Goal: Task Accomplishment & Management: Use online tool/utility

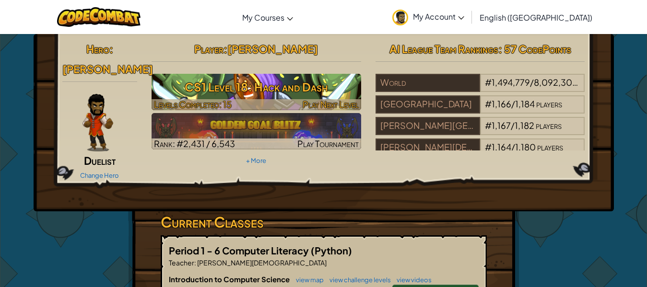
click at [279, 105] on div at bounding box center [257, 104] width 210 height 11
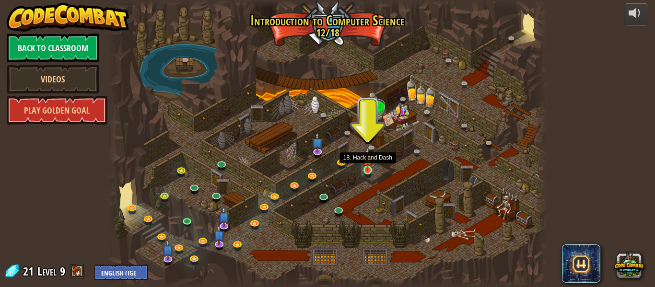
click at [370, 161] on img at bounding box center [368, 159] width 10 height 23
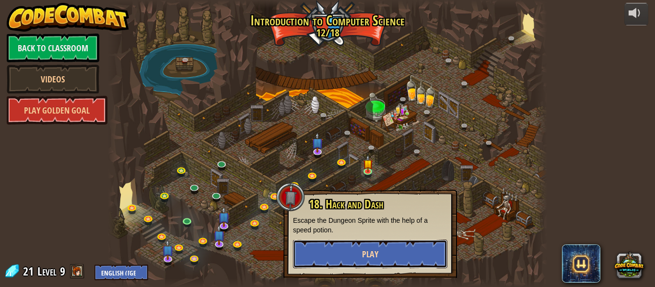
click at [356, 243] on button "Play" at bounding box center [370, 254] width 154 height 29
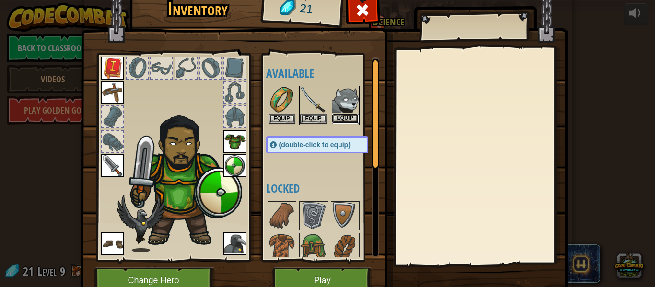
click at [345, 119] on button "Equip" at bounding box center [345, 119] width 27 height 10
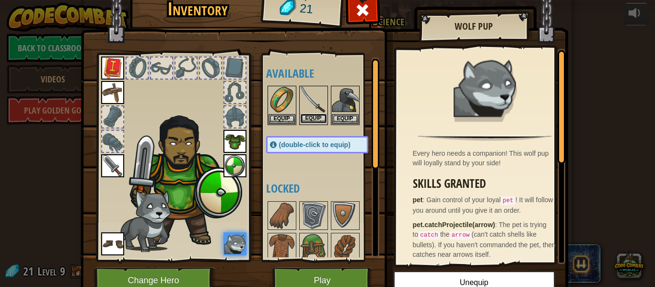
click at [317, 119] on button "Equip" at bounding box center [313, 119] width 27 height 10
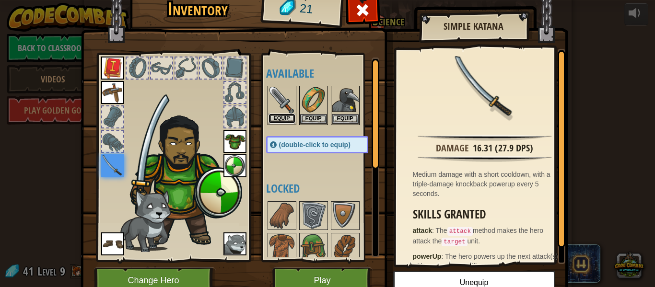
click at [282, 123] on button "Equip" at bounding box center [282, 119] width 27 height 10
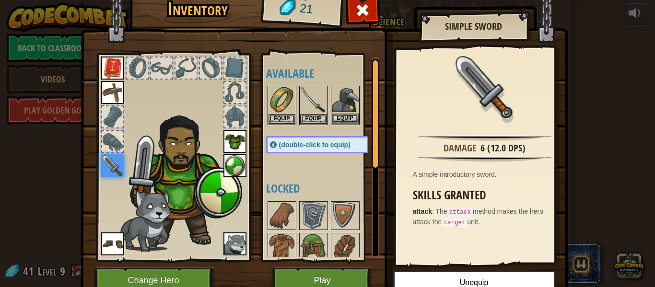
click at [338, 109] on img at bounding box center [345, 100] width 27 height 27
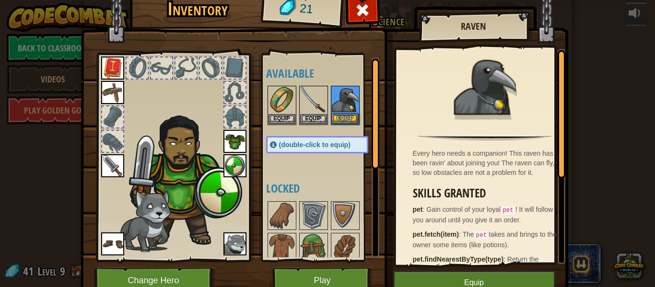
click at [338, 109] on img at bounding box center [345, 100] width 27 height 27
click at [343, 113] on img at bounding box center [345, 100] width 27 height 27
click at [306, 113] on img at bounding box center [313, 100] width 27 height 27
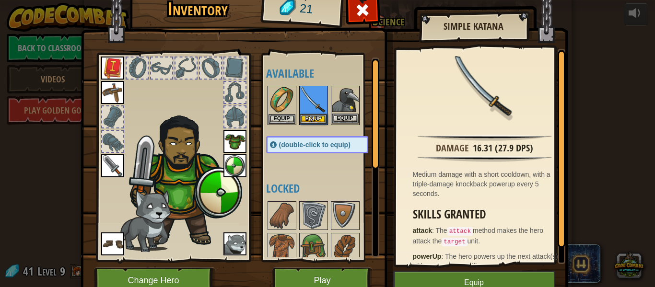
click at [332, 113] on img at bounding box center [345, 100] width 27 height 27
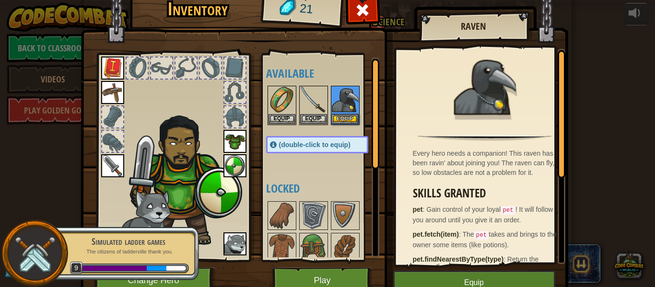
click at [316, 175] on div "Available Equip Equip Equip Equip Equip Equip Equip Equip Equip Equip (double-c…" at bounding box center [326, 158] width 121 height 200
click at [482, 270] on img at bounding box center [325, 129] width 488 height 348
click at [473, 275] on button "Equip" at bounding box center [474, 283] width 162 height 24
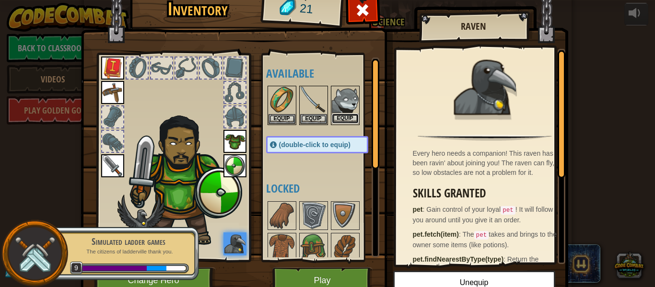
click at [334, 118] on button "Equip" at bounding box center [345, 119] width 27 height 10
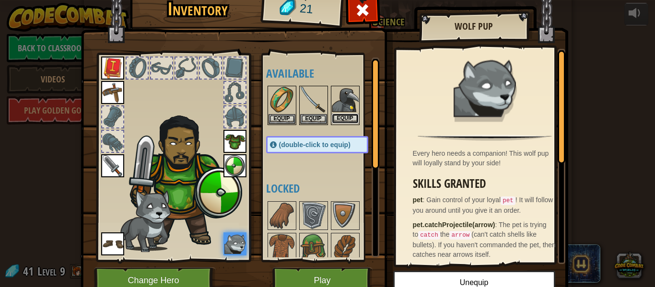
click at [341, 116] on button "Equip" at bounding box center [345, 119] width 27 height 10
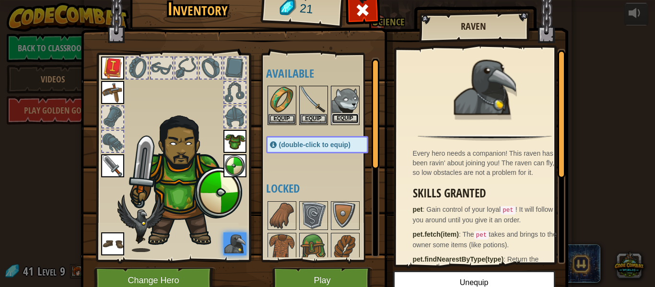
click at [351, 121] on button "Equip" at bounding box center [345, 119] width 27 height 10
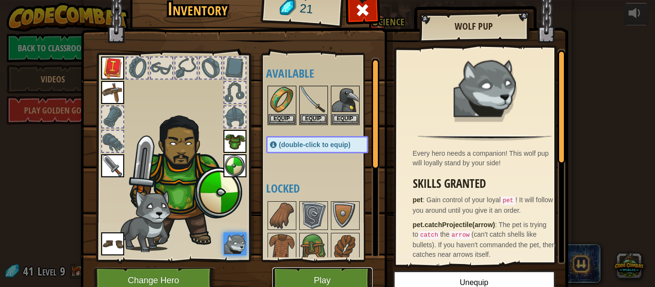
click at [312, 274] on button "Play" at bounding box center [322, 281] width 100 height 26
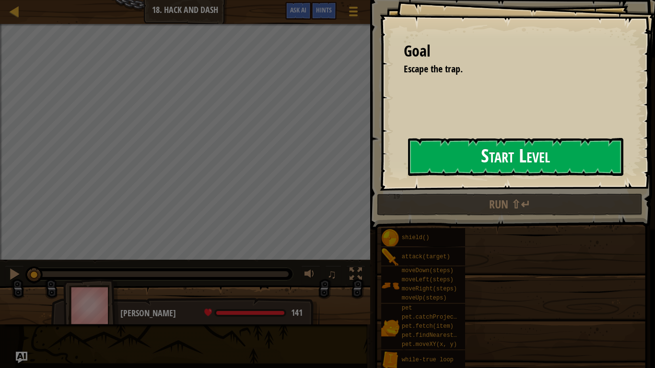
click at [462, 156] on button "Start Level" at bounding box center [515, 157] width 215 height 38
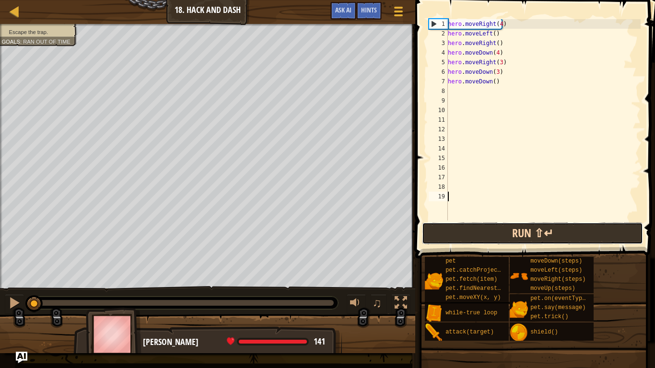
click at [498, 241] on button "Run ⇧↵" at bounding box center [533, 234] width 222 height 22
click at [488, 224] on button "Run ⇧↵" at bounding box center [533, 234] width 222 height 22
click at [490, 227] on button "Run ⇧↵" at bounding box center [533, 234] width 222 height 22
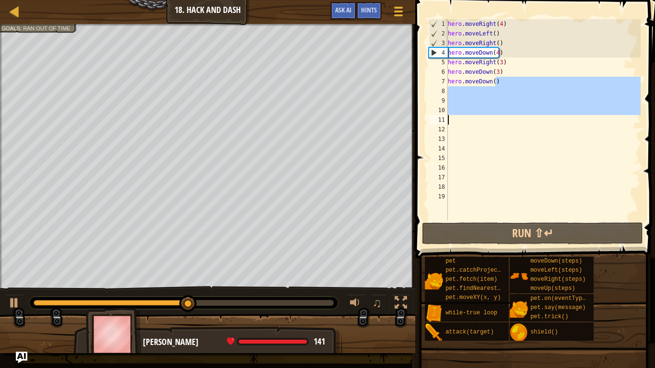
drag, startPoint x: 529, startPoint y: 81, endPoint x: 568, endPoint y: 121, distance: 56.3
click at [568, 121] on div "hero . moveRight ( 4 ) hero . moveLeft ( ) hero . moveRight ( ) hero . moveDown…" at bounding box center [543, 129] width 195 height 221
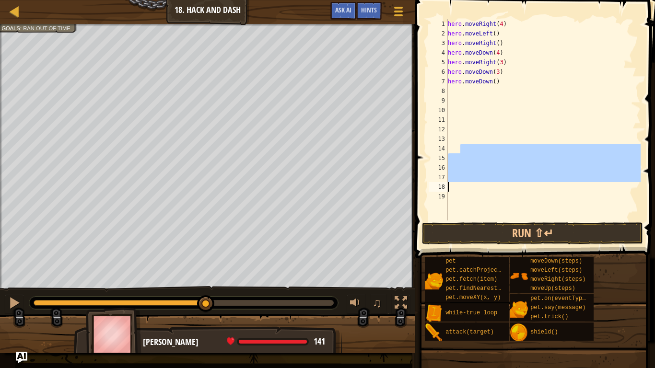
click at [594, 110] on div "hero . moveRight ( 4 ) hero . moveLeft ( ) hero . moveRight ( ) hero . moveDown…" at bounding box center [543, 129] width 195 height 221
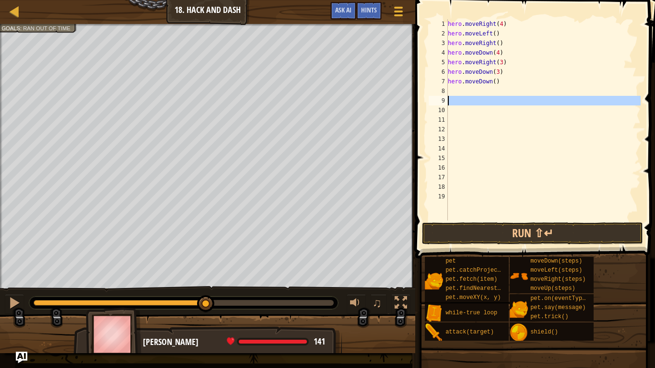
drag, startPoint x: 576, startPoint y: 103, endPoint x: 561, endPoint y: 98, distance: 15.5
click at [561, 98] on div "hero . moveRight ( 4 ) hero . moveLeft ( ) hero . moveRight ( ) hero . moveDown…" at bounding box center [543, 129] width 195 height 221
click at [544, 96] on div "hero . moveRight ( 4 ) hero . moveLeft ( ) hero . moveRight ( ) hero . moveDown…" at bounding box center [543, 119] width 195 height 201
click at [543, 92] on div "hero . moveRight ( 4 ) hero . moveLeft ( ) hero . moveRight ( ) hero . moveDown…" at bounding box center [543, 129] width 195 height 221
click at [537, 89] on div "hero . moveRight ( 4 ) hero . moveLeft ( ) hero . moveRight ( ) hero . moveDown…" at bounding box center [543, 129] width 195 height 221
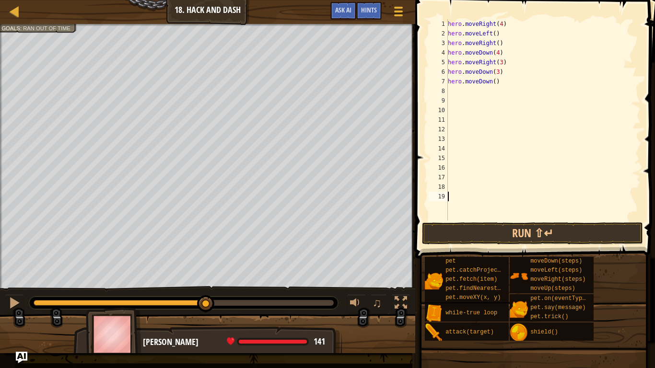
drag, startPoint x: 529, startPoint y: 205, endPoint x: 531, endPoint y: 212, distance: 6.4
click at [531, 212] on div "hero . moveRight ( 4 ) hero . moveLeft ( ) hero . moveRight ( ) hero . moveDown…" at bounding box center [543, 129] width 195 height 221
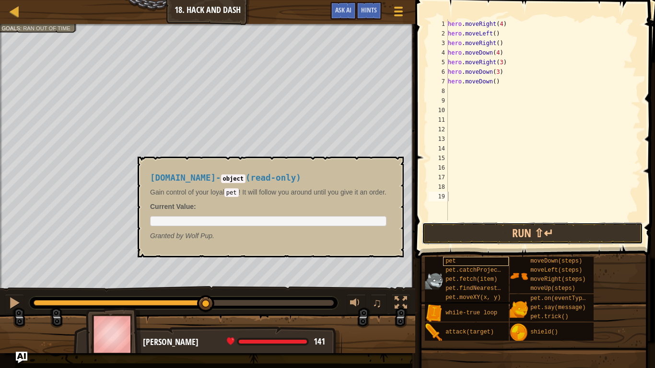
drag, startPoint x: 523, startPoint y: 237, endPoint x: 504, endPoint y: 260, distance: 28.9
click at [504, 260] on div "Hints Videos 1 2 3 4 5 6 7 8 9 10 11 12 13 14 15 16 17 18 19 hero . moveRight (…" at bounding box center [534, 182] width 243 height 364
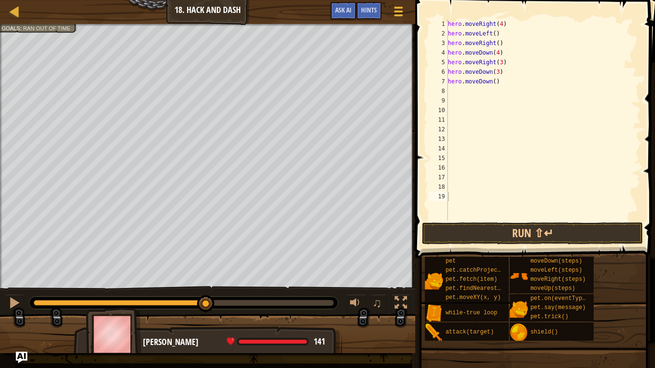
click at [505, 246] on span at bounding box center [537, 115] width 248 height 287
click at [488, 235] on button "Run ⇧↵" at bounding box center [533, 234] width 222 height 22
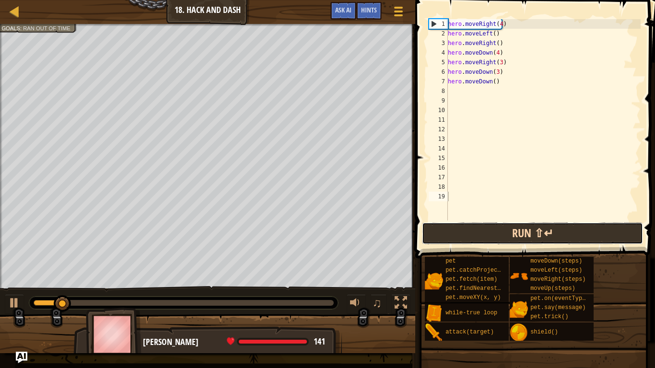
click at [481, 233] on button "Run ⇧↵" at bounding box center [533, 234] width 222 height 22
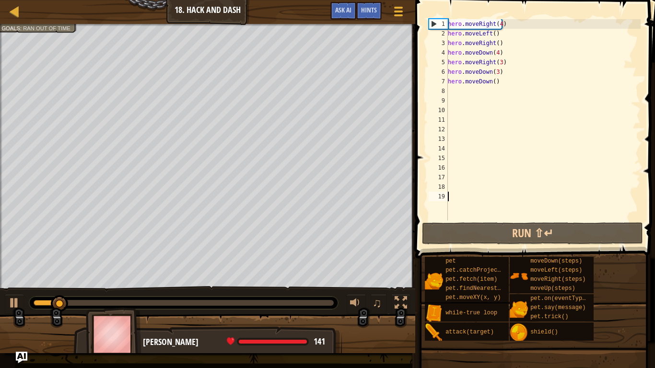
click at [0, 0] on div "Map Introduction to Computer Science 18. Hack and Dash Game Menu Done Hints Ask…" at bounding box center [327, 184] width 655 height 368
click at [0, 20] on div "Map Introduction to Computer Science 18. Hack and Dash Game Menu Done Hints Ask…" at bounding box center [327, 184] width 655 height 368
click at [55, 0] on div "Map Introduction to Computer Science 18. Hack and Dash Game Menu Done Hints Ask…" at bounding box center [327, 184] width 655 height 368
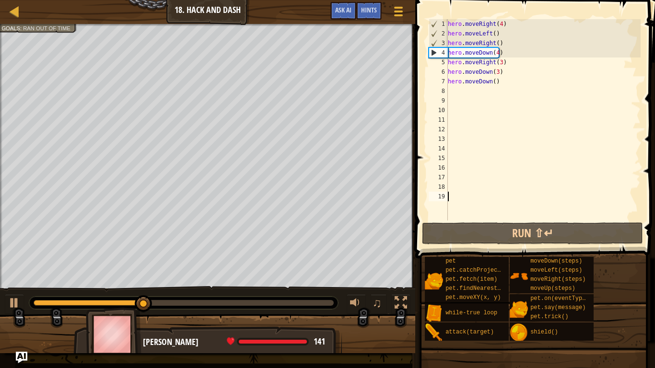
click at [91, 0] on div "Map Introduction to Computer Science 18. Hack and Dash Game Menu Done Hints Ask…" at bounding box center [327, 184] width 655 height 368
click at [65, 0] on div "Map Introduction to Computer Science 18. Hack and Dash Game Menu Done Hints Ask…" at bounding box center [327, 184] width 655 height 368
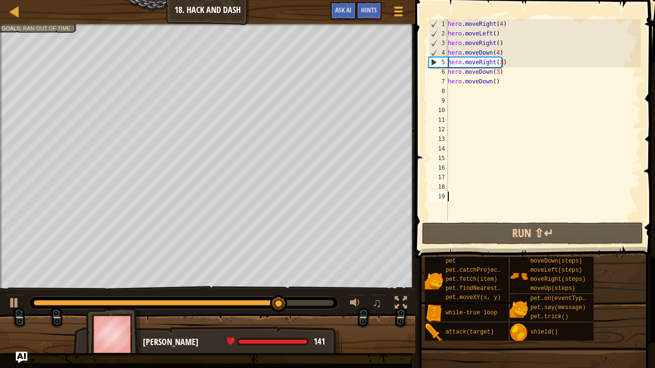
click at [0, 98] on div "Escape the trap. Goals : Ran out of time" at bounding box center [207, 156] width 415 height 265
click at [32, 10] on div "Map Introduction to Computer Science 18. Hack and Dash Game Menu Done Hints Ask…" at bounding box center [327, 184] width 655 height 368
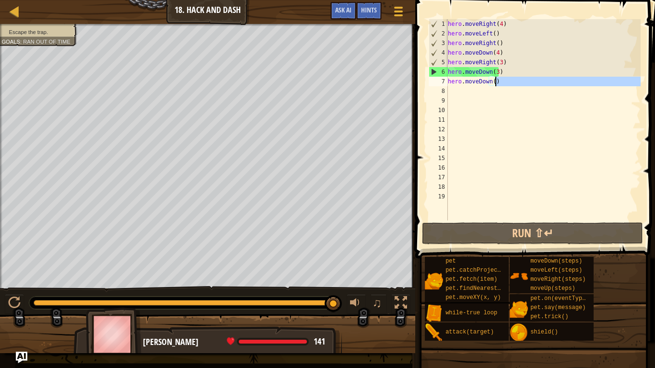
drag, startPoint x: 540, startPoint y: 88, endPoint x: 536, endPoint y: 79, distance: 9.3
click at [536, 80] on div "hero . moveRight ( 4 ) hero . moveLeft ( ) hero . moveRight ( ) hero . moveDown…" at bounding box center [543, 129] width 195 height 221
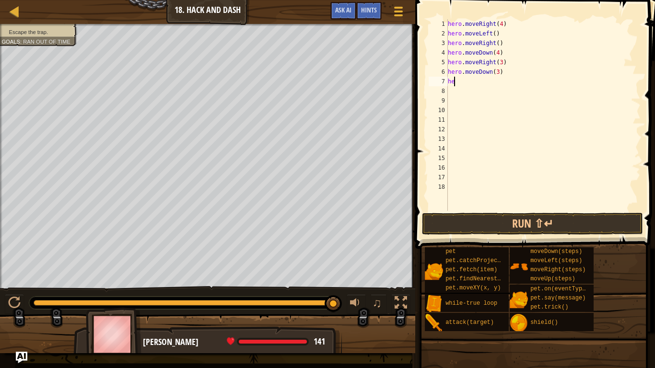
type textarea "h"
type textarea "r"
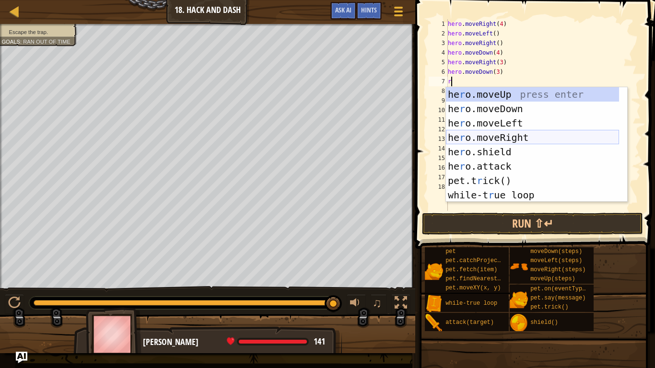
click at [480, 133] on div "he r o.moveUp press enter he r o.moveDown press enter he r o.moveLeft press ent…" at bounding box center [532, 159] width 173 height 144
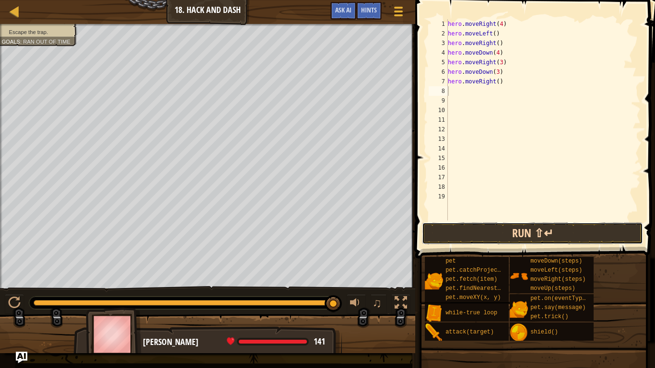
click at [522, 241] on button "Run ⇧↵" at bounding box center [533, 234] width 222 height 22
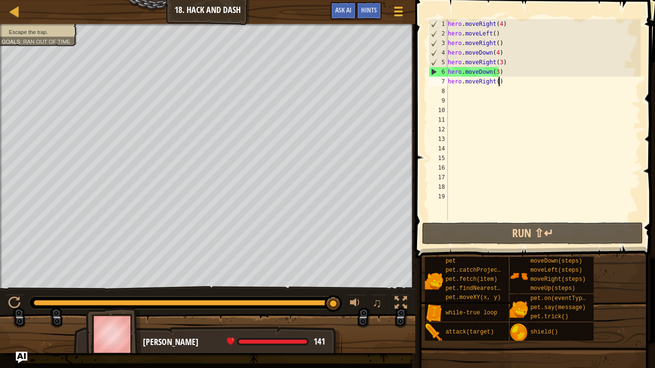
click at [533, 83] on div "hero . moveRight ( 4 ) hero . moveLeft ( ) hero . moveRight ( ) hero . moveDown…" at bounding box center [543, 129] width 195 height 221
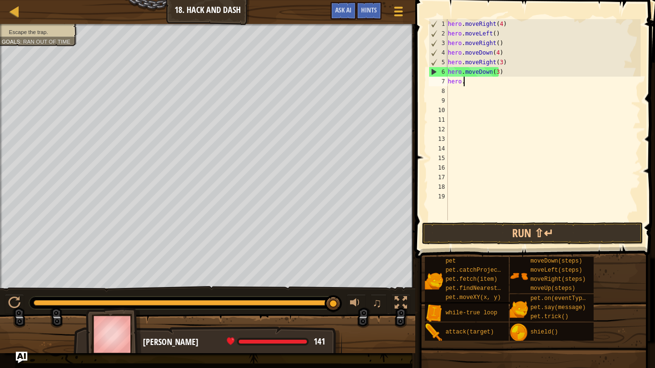
type textarea "h"
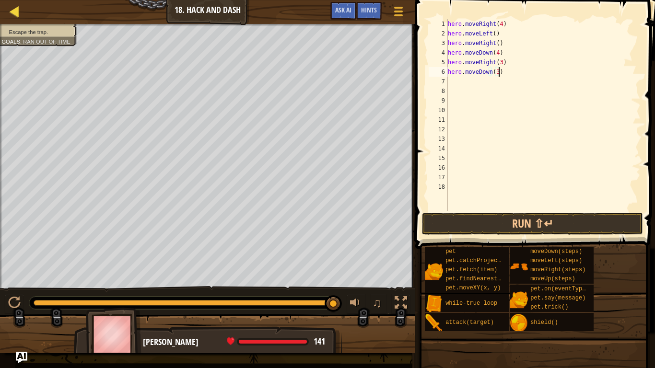
type textarea "hero.moveDown(3"
click at [15, 7] on div at bounding box center [15, 11] width 12 height 12
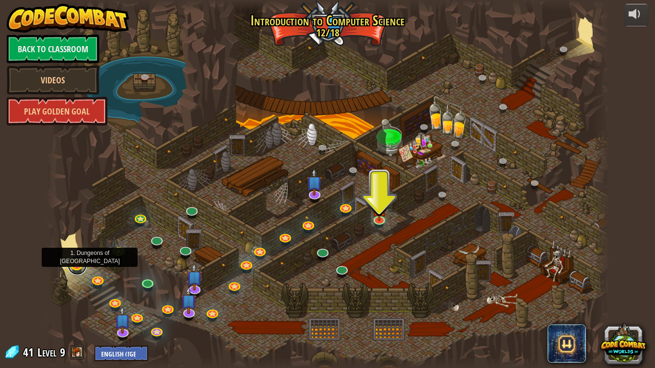
click at [82, 268] on link at bounding box center [77, 265] width 19 height 19
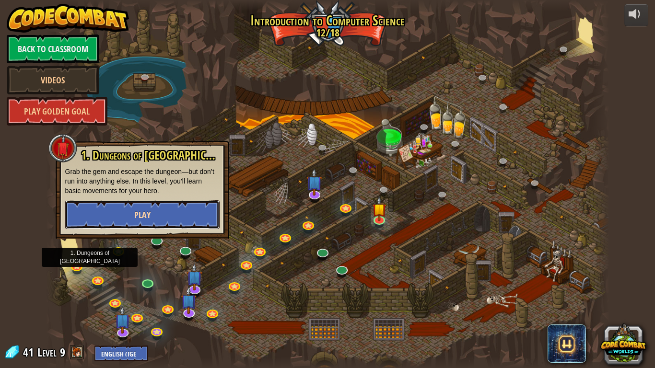
click at [158, 208] on button "Play" at bounding box center [142, 215] width 154 height 29
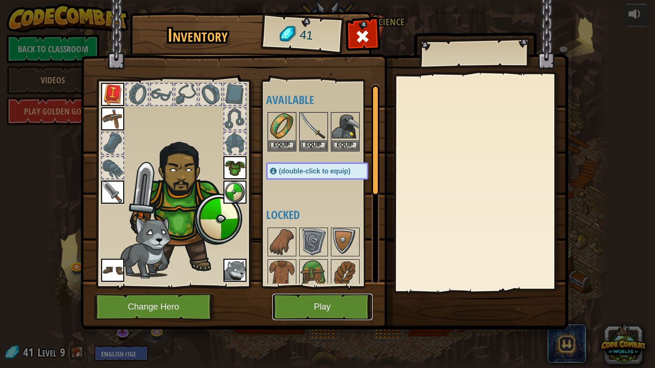
click at [313, 287] on button "Play" at bounding box center [322, 307] width 100 height 26
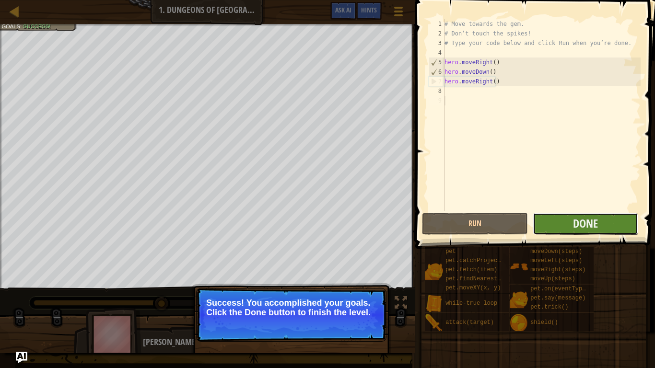
click at [559, 233] on button "Done" at bounding box center [586, 224] width 106 height 22
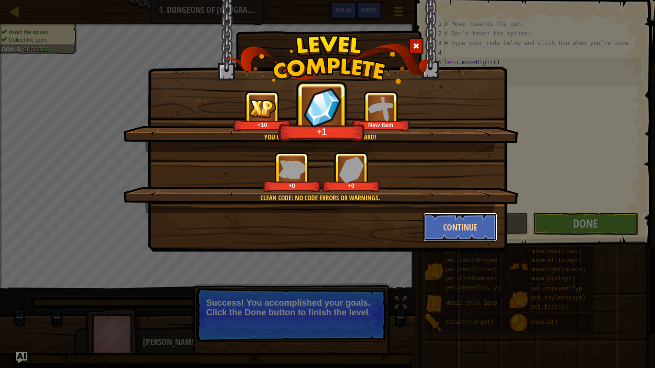
click at [435, 234] on button "Continue" at bounding box center [461, 227] width 74 height 29
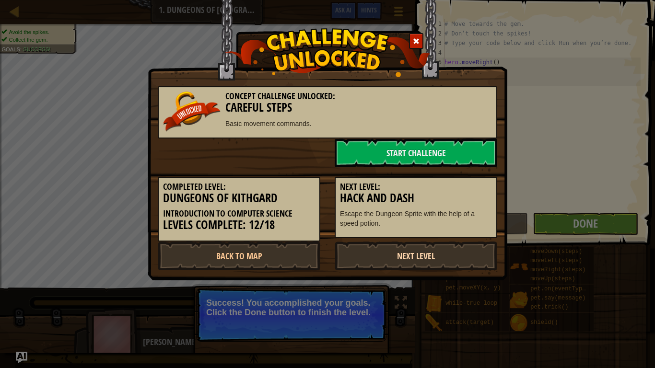
click at [405, 257] on link "Next Level" at bounding box center [416, 256] width 163 height 29
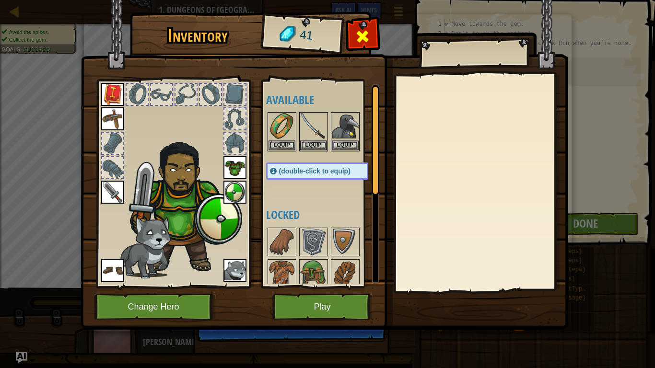
click at [361, 39] on span at bounding box center [362, 36] width 15 height 15
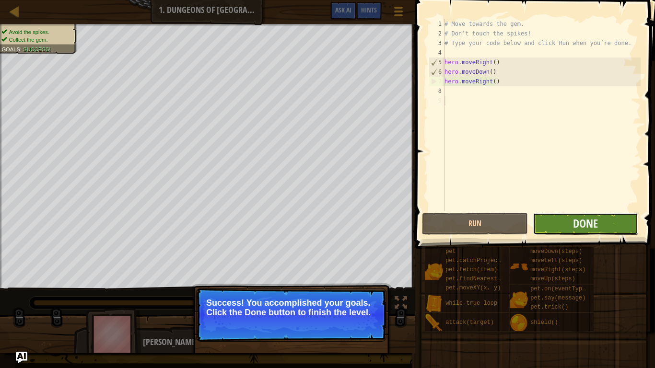
click at [563, 229] on button "Done" at bounding box center [586, 224] width 106 height 22
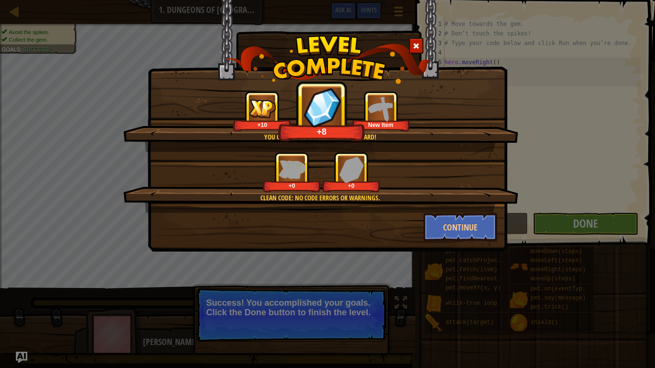
click at [451, 212] on div "Clean code: no code errors or warnings. +0 +0" at bounding box center [320, 182] width 395 height 61
click at [453, 224] on button "Continue" at bounding box center [461, 227] width 74 height 29
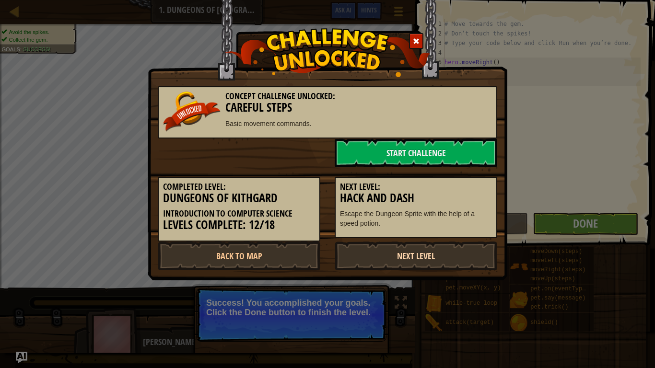
click at [424, 257] on link "Next Level" at bounding box center [416, 256] width 163 height 29
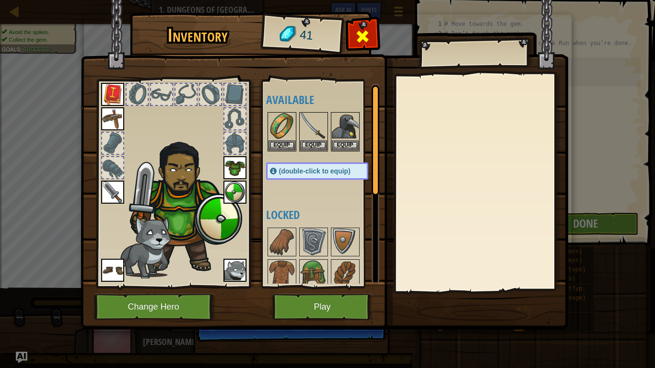
click at [375, 26] on div at bounding box center [363, 39] width 30 height 30
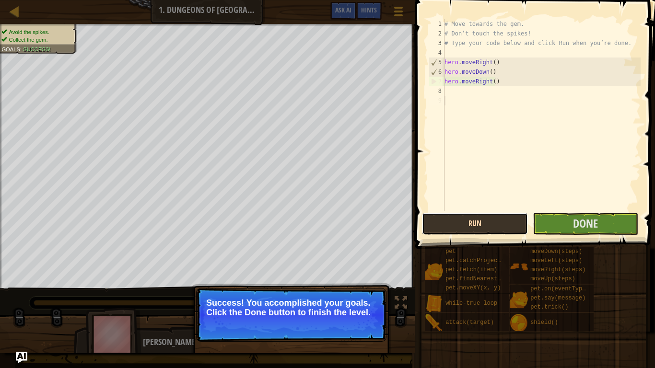
click at [476, 229] on button "Run" at bounding box center [475, 224] width 106 height 22
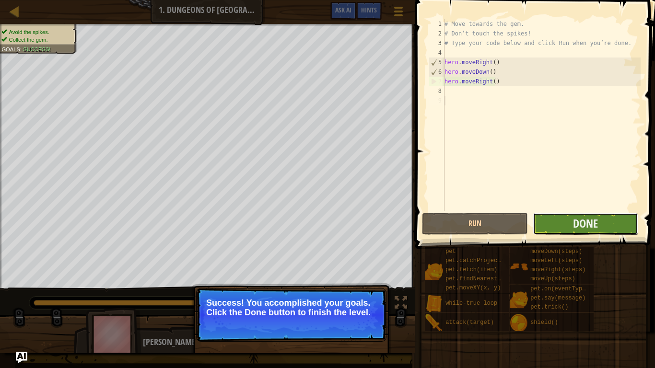
click at [559, 220] on button "Done" at bounding box center [586, 224] width 106 height 22
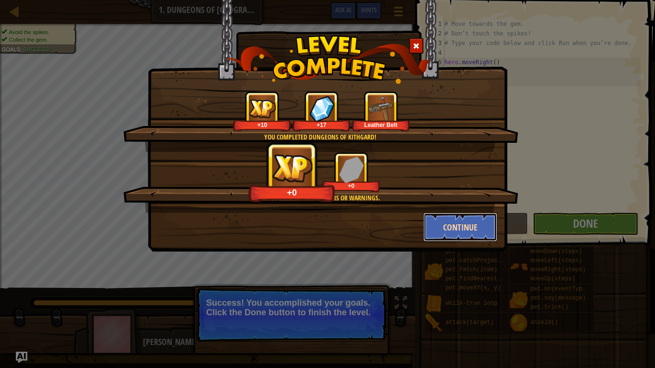
click at [452, 222] on button "Continue" at bounding box center [461, 227] width 74 height 29
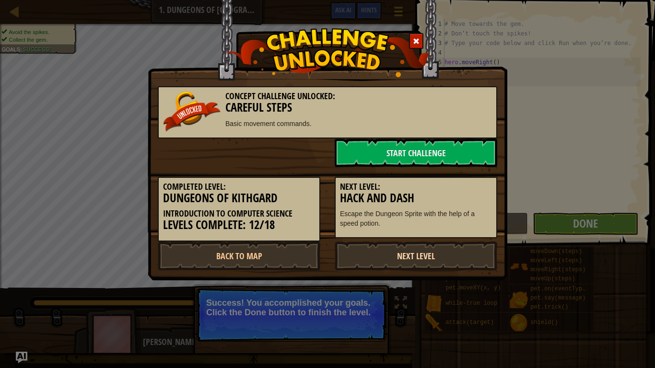
click at [426, 252] on link "Next Level" at bounding box center [416, 256] width 163 height 29
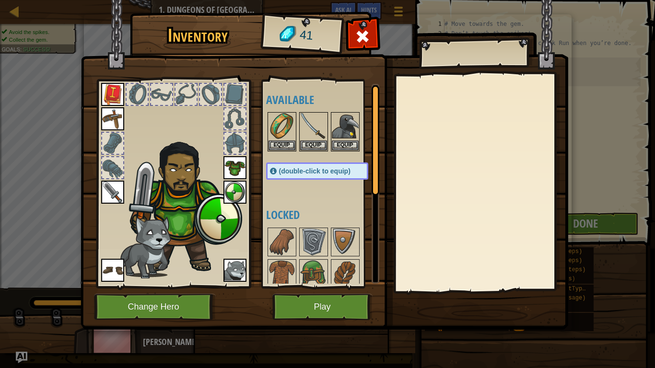
scroll to position [4, 0]
drag, startPoint x: 365, startPoint y: 38, endPoint x: 348, endPoint y: 35, distance: 17.6
click at [348, 35] on div "Inventory 41 Available Equip Equip Equip Equip Equip Equip Equip Equip Equip Eq…" at bounding box center [328, 172] width 488 height 317
drag, startPoint x: 364, startPoint y: 42, endPoint x: 367, endPoint y: 36, distance: 6.7
click at [367, 36] on span at bounding box center [362, 36] width 15 height 15
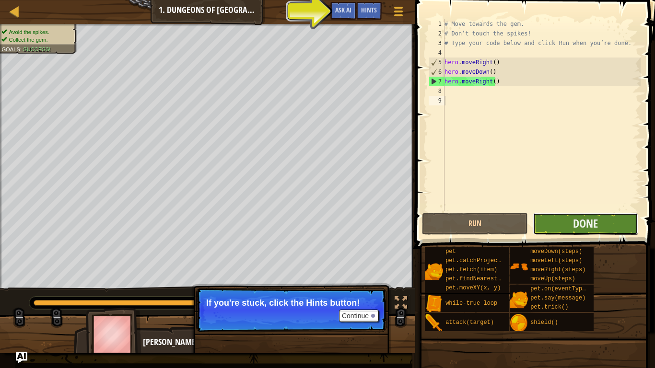
click at [626, 221] on button "Done" at bounding box center [586, 224] width 106 height 22
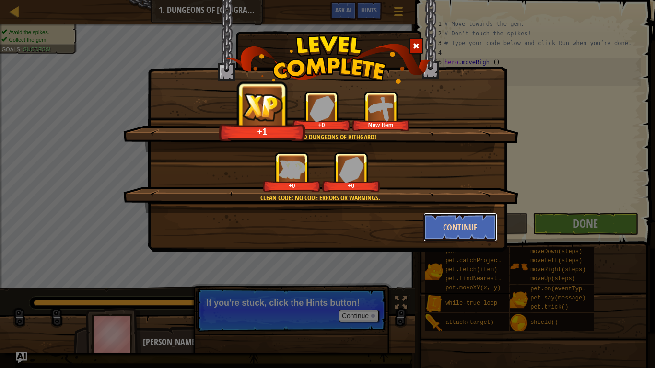
drag, startPoint x: 453, startPoint y: 232, endPoint x: 448, endPoint y: 219, distance: 14.3
click at [448, 219] on button "Continue" at bounding box center [461, 227] width 74 height 29
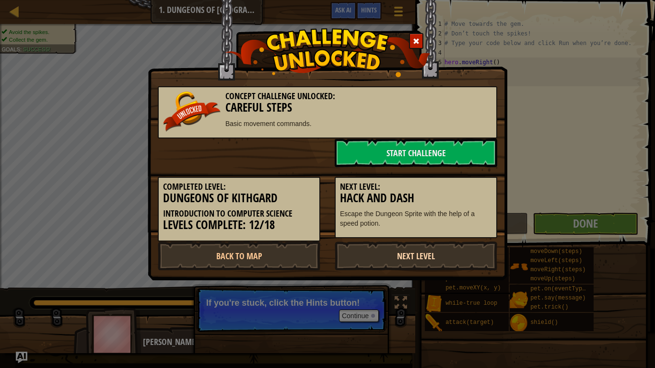
click at [387, 268] on link "Next Level" at bounding box center [416, 256] width 163 height 29
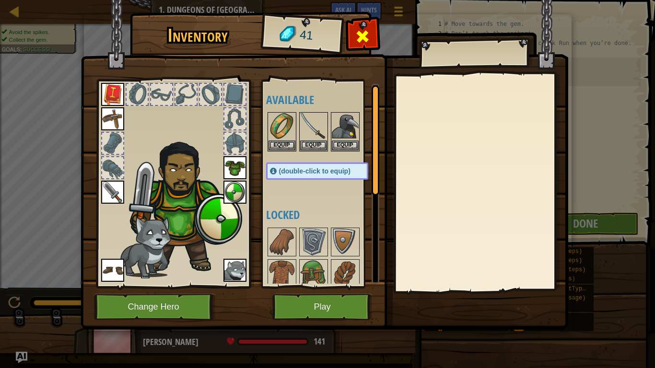
click at [357, 29] on div at bounding box center [363, 39] width 30 height 30
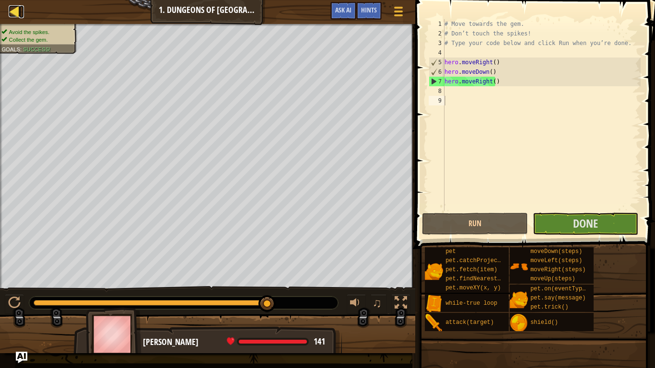
click at [18, 15] on div at bounding box center [15, 11] width 12 height 12
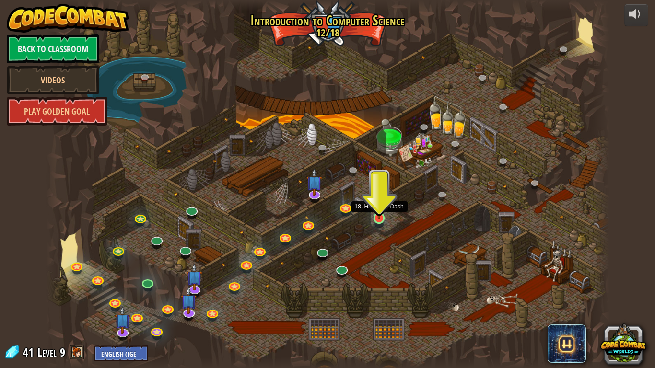
click at [376, 212] on img at bounding box center [379, 203] width 14 height 33
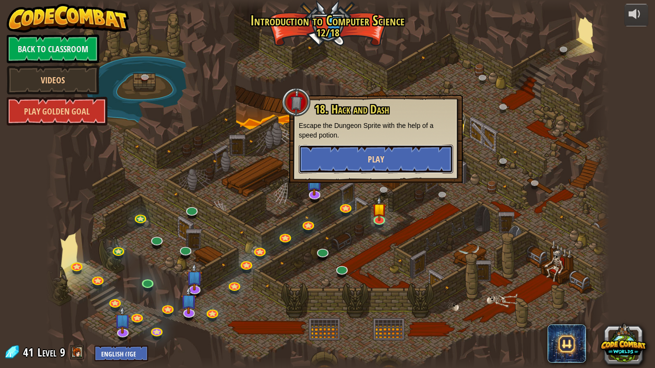
click at [422, 161] on button "Play" at bounding box center [376, 159] width 154 height 29
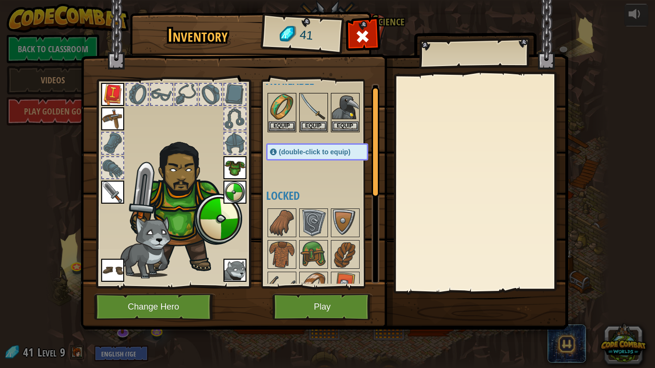
scroll to position [48, 0]
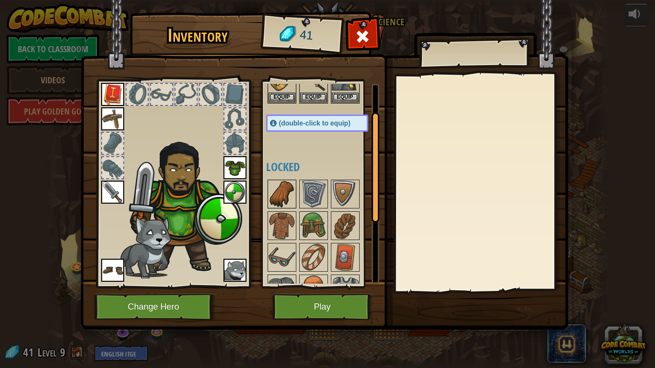
click at [280, 203] on img at bounding box center [282, 194] width 27 height 27
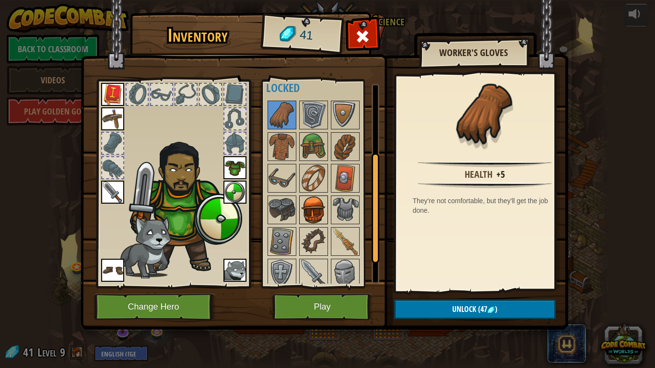
scroll to position [144, 0]
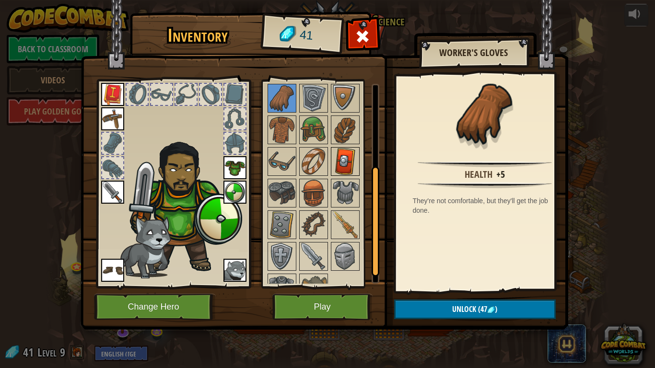
click at [345, 168] on img at bounding box center [345, 161] width 27 height 27
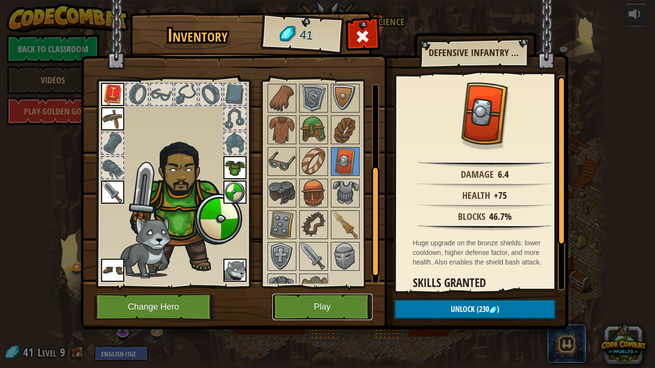
click at [331, 287] on button "Play" at bounding box center [322, 307] width 100 height 26
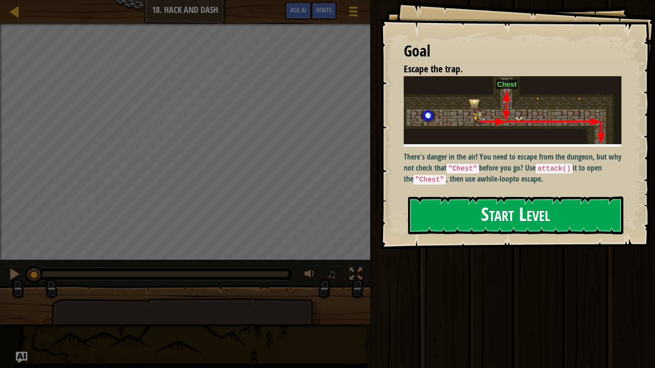
click at [540, 224] on button "Start Level" at bounding box center [515, 216] width 215 height 38
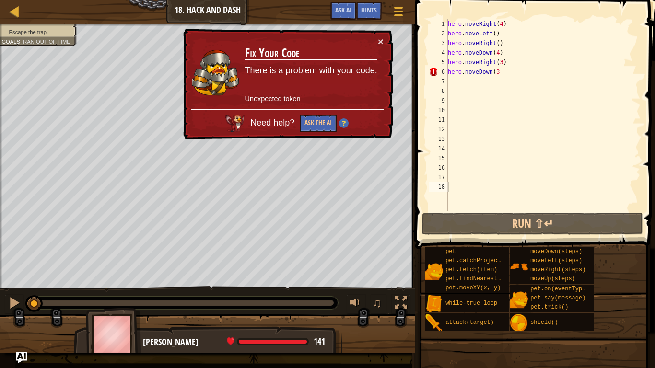
click at [387, 38] on div "× Fix Your Code There is a problem with your code. Unexpected token Need help? …" at bounding box center [287, 84] width 212 height 111
click at [380, 43] on button "×" at bounding box center [381, 41] width 6 height 10
drag, startPoint x: 508, startPoint y: 73, endPoint x: 462, endPoint y: 77, distance: 46.7
click at [462, 77] on div "hero . moveRight ( 4 ) hero . moveLeft ( ) hero . moveRight ( ) hero . moveDown…" at bounding box center [543, 124] width 195 height 211
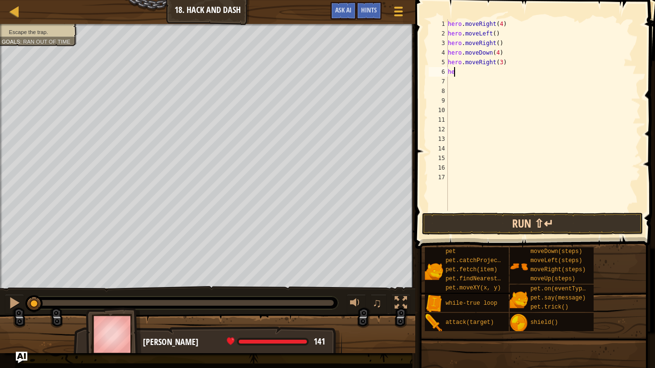
type textarea "h"
click at [604, 214] on button "Run ⇧↵" at bounding box center [533, 224] width 222 height 22
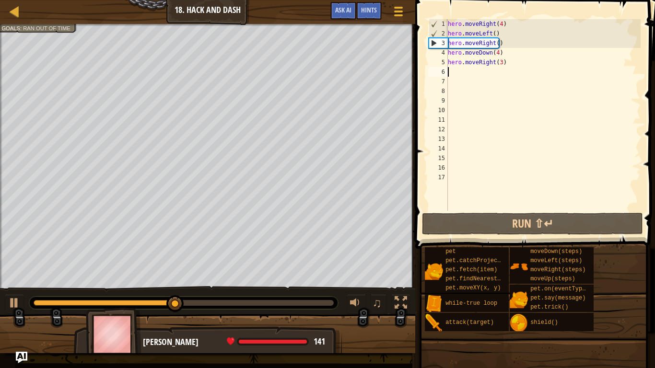
click at [200, 287] on div "Escape the trap. Goals : Ran out of time 0:19.3 Now: 0:16.3 Max: 0:34.9 ♫ [PERS…" at bounding box center [327, 189] width 655 height 330
click at [0, 164] on div "Escape the trap. Goals : Ran out of time" at bounding box center [207, 156] width 415 height 265
click at [0, 88] on div "Escape the trap. Goals : Ran out of time" at bounding box center [207, 156] width 415 height 265
click at [0, 93] on div "Escape the trap. Goals : Ran out of time" at bounding box center [207, 156] width 415 height 265
click at [0, 21] on div "Map Introduction to Computer Science 18. Hack and Dash Game Menu Done Hints Ask…" at bounding box center [327, 184] width 655 height 368
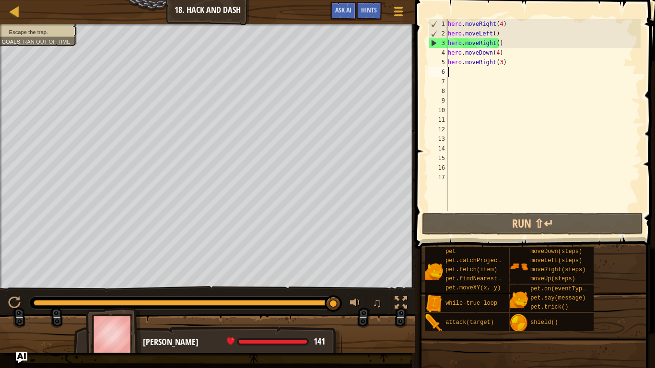
type textarea "d"
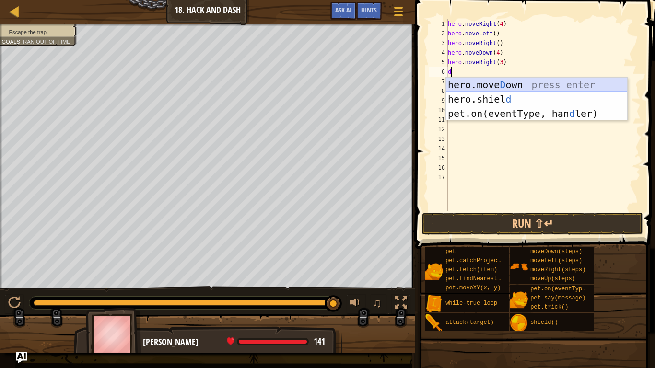
click at [534, 84] on div "hero.[PERSON_NAME] own press enter hero.[PERSON_NAME] d press enter pet.on(even…" at bounding box center [536, 114] width 181 height 72
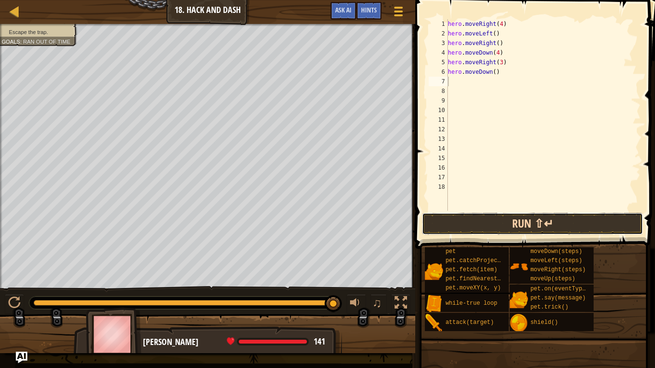
click at [534, 227] on button "Run ⇧↵" at bounding box center [533, 224] width 222 height 22
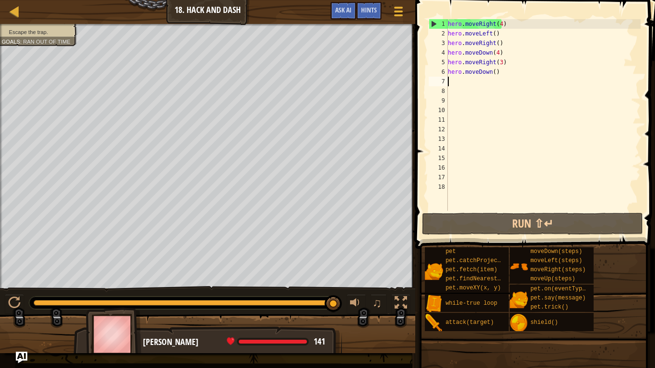
click at [165, 287] on div "Escape the trap. Goals : Ran out of time ♫ [PERSON_NAME] 141 x: 122 y: 61 No ta…" at bounding box center [327, 189] width 655 height 330
click at [0, 287] on div "Map Introduction to Computer Science 18. Hack and Dash Game Menu Done Hints Ask…" at bounding box center [327, 184] width 655 height 368
drag, startPoint x: 110, startPoint y: 291, endPoint x: 167, endPoint y: 292, distance: 57.1
click at [167, 287] on div "♫" at bounding box center [207, 300] width 415 height 29
click at [487, 287] on div "Map Introduction to Computer Science 18. Hack and Dash Game Menu Done Hints Ask…" at bounding box center [327, 184] width 655 height 368
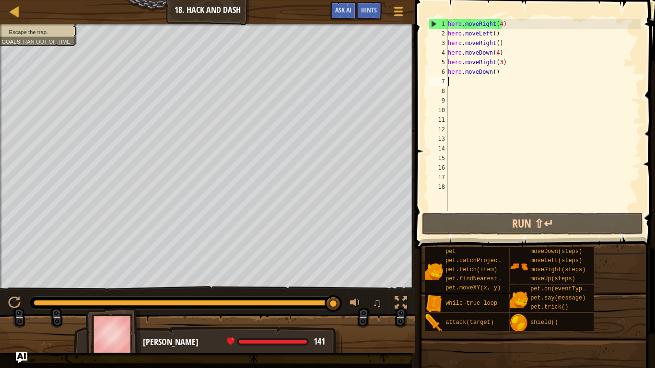
click at [0, 191] on div "Escape the trap. Goals : Ran out of time" at bounding box center [207, 156] width 415 height 265
click at [0, 0] on div "Map Introduction to Computer Science 18. Hack and Dash Game Menu Done Hints Ask…" at bounding box center [327, 184] width 655 height 368
click at [227, 287] on div "Escape the trap. Goals : Ran out of time ♫ [PERSON_NAME] 141 x: 122 y: 61 No ta…" at bounding box center [327, 189] width 655 height 330
click at [460, 0] on div "Map Introduction to Computer Science 18. Hack and Dash Game Menu Done Hints Ask…" at bounding box center [327, 184] width 655 height 368
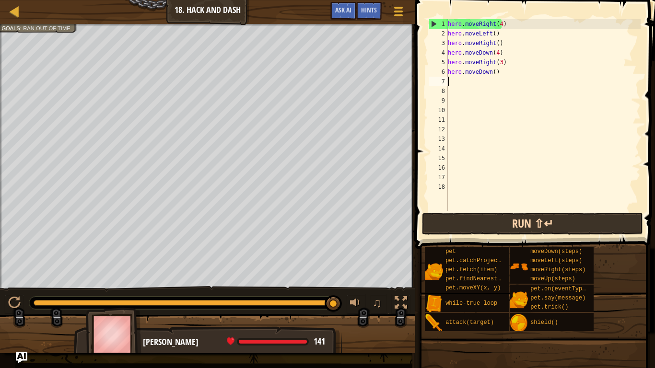
click at [444, 213] on div "Map Introduction to Computer Science 18. Hack and Dash Game Menu Done Hints Ask…" at bounding box center [327, 184] width 655 height 368
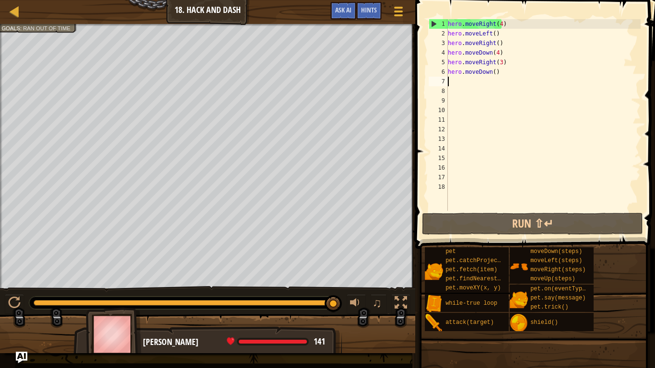
click at [0, 133] on div "Escape the trap. Goals : Ran out of time" at bounding box center [207, 156] width 415 height 265
click at [11, 16] on div at bounding box center [15, 11] width 12 height 12
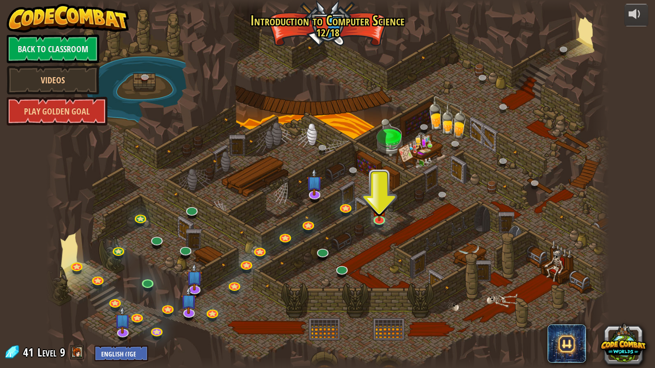
click at [314, 25] on div at bounding box center [328, 184] width 564 height 368
click at [310, 23] on div at bounding box center [328, 184] width 564 height 368
click at [374, 213] on img at bounding box center [379, 203] width 14 height 33
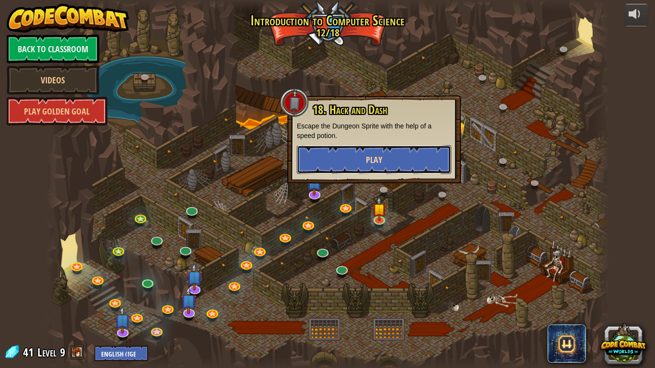
click at [339, 150] on button "Play" at bounding box center [374, 159] width 154 height 29
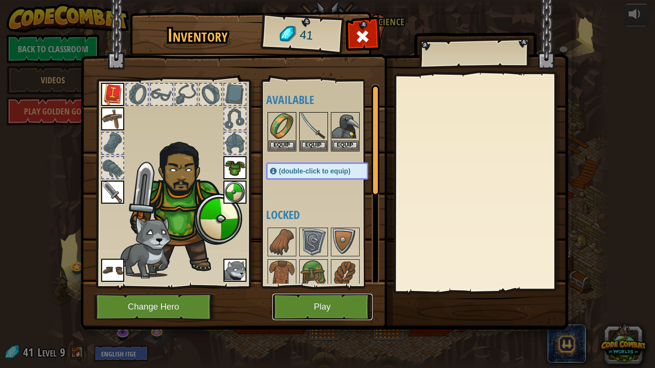
click at [315, 287] on button "Play" at bounding box center [322, 307] width 100 height 26
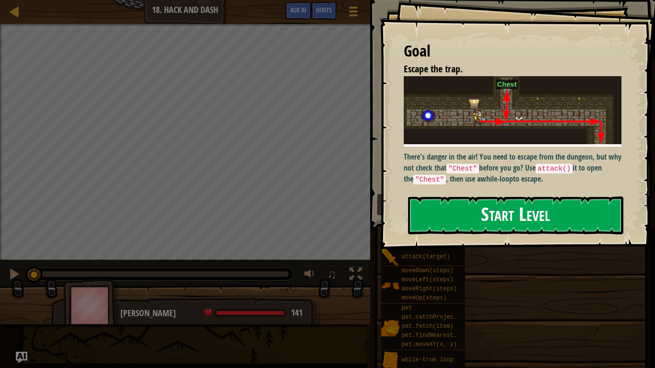
click at [457, 227] on button "Start Level" at bounding box center [515, 216] width 215 height 38
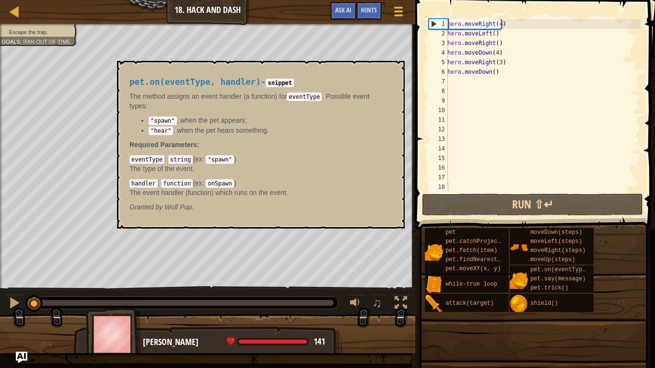
drag, startPoint x: 457, startPoint y: 227, endPoint x: 517, endPoint y: 274, distance: 76.5
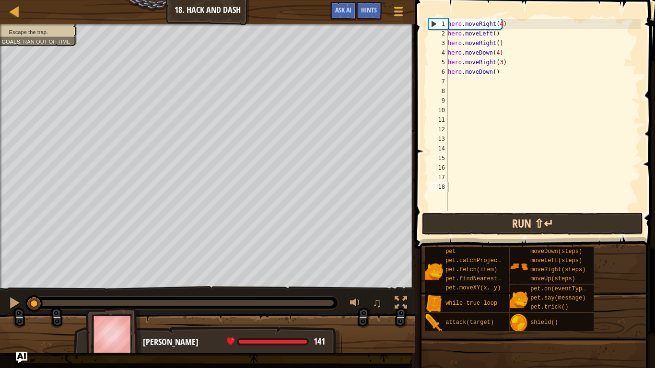
click at [555, 211] on span at bounding box center [537, 110] width 248 height 277
click at [555, 216] on button "Run ⇧↵" at bounding box center [533, 224] width 222 height 22
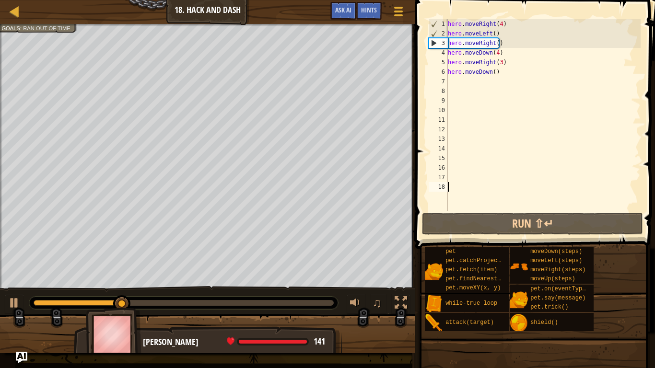
click at [567, 213] on span at bounding box center [537, 110] width 248 height 277
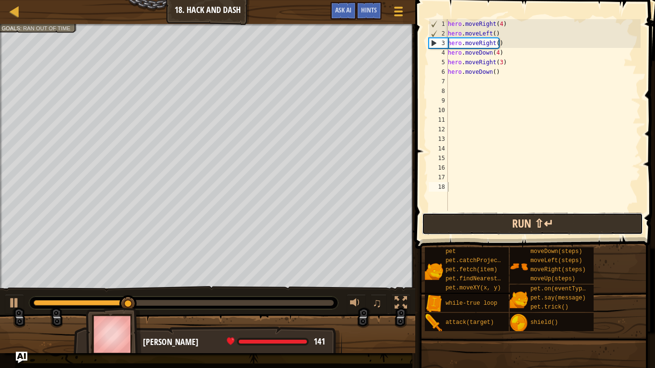
click at [568, 214] on button "Run ⇧↵" at bounding box center [533, 224] width 222 height 22
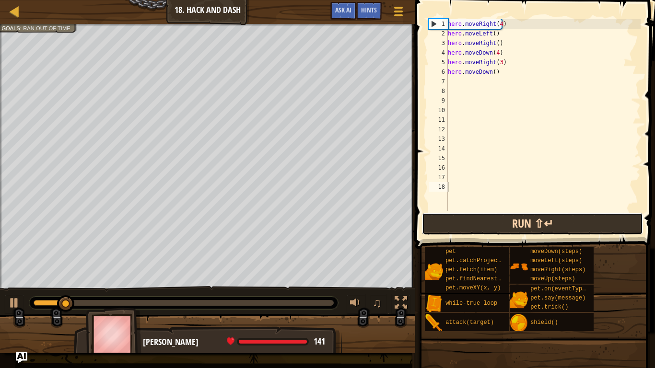
click at [565, 217] on button "Run ⇧↵" at bounding box center [533, 224] width 222 height 22
click at [563, 221] on button "Run ⇧↵" at bounding box center [533, 224] width 222 height 22
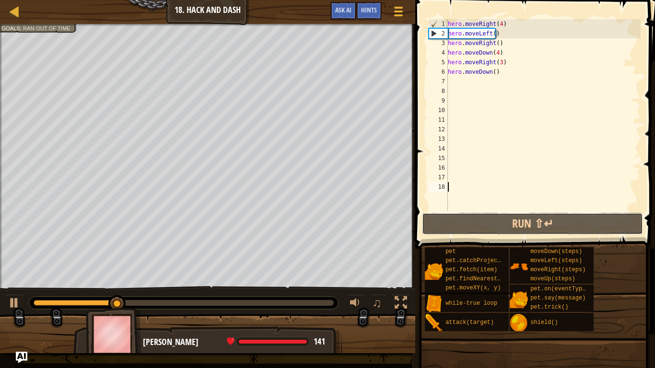
drag, startPoint x: 485, startPoint y: 219, endPoint x: 503, endPoint y: 203, distance: 23.5
click at [488, 216] on button "Run ⇧↵" at bounding box center [533, 224] width 222 height 22
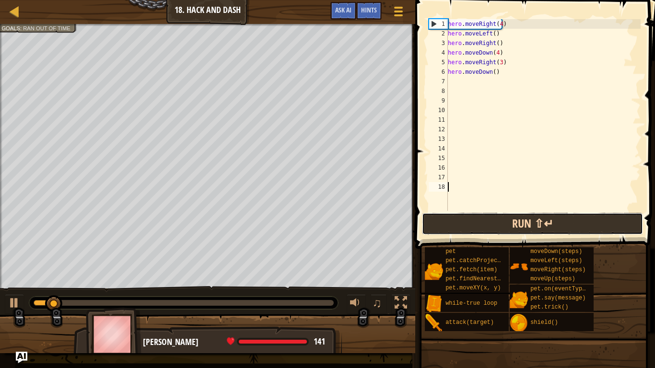
click at [503, 220] on button "Run ⇧↵" at bounding box center [533, 224] width 222 height 22
click at [503, 220] on button "Running" at bounding box center [533, 224] width 222 height 22
click at [503, 221] on button "Running" at bounding box center [533, 224] width 222 height 22
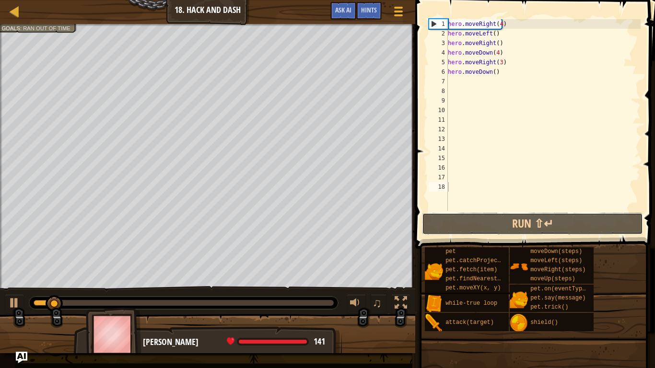
drag, startPoint x: 503, startPoint y: 221, endPoint x: 486, endPoint y: 238, distance: 23.7
click at [486, 238] on div "Hints Videos 1 2 3 4 5 6 7 8 9 10 11 12 13 14 15 16 17 18 hero . moveRight ( 4 …" at bounding box center [534, 182] width 243 height 364
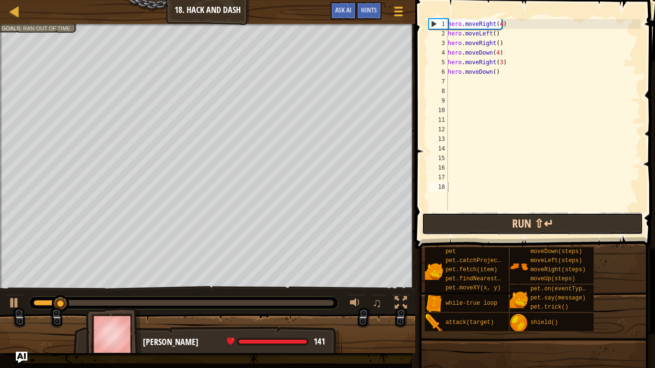
drag, startPoint x: 491, startPoint y: 234, endPoint x: 479, endPoint y: 237, distance: 12.0
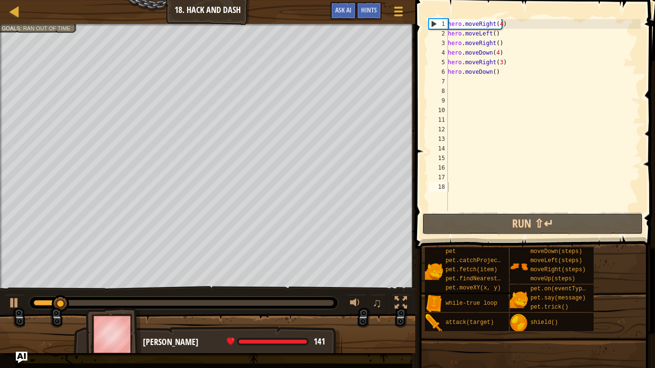
click at [485, 236] on div "1 2 3 4 5 6 7 8 9 10 11 12 13 14 15 16 17 18 hero . moveRight ( 4 ) hero . move…" at bounding box center [534, 143] width 243 height 277
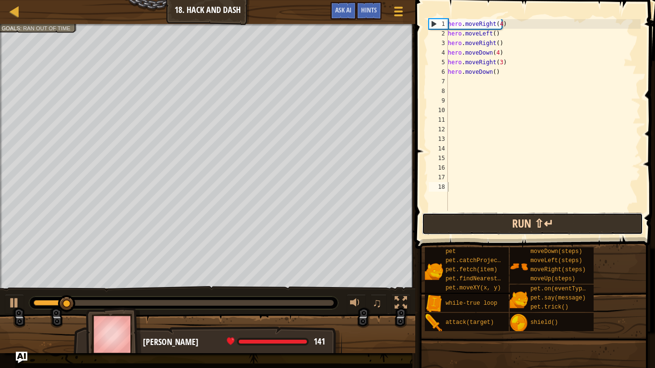
click at [480, 231] on button "Run ⇧↵" at bounding box center [533, 224] width 222 height 22
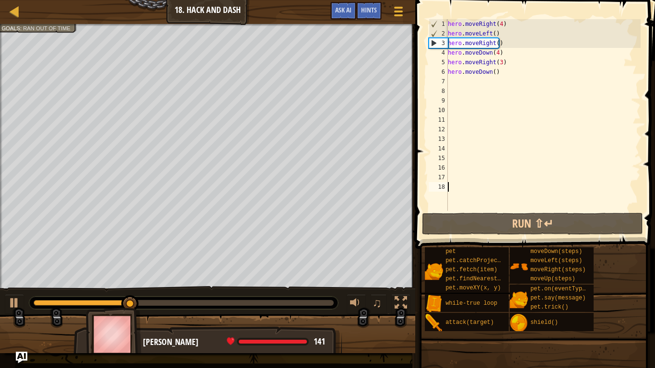
click at [69, 0] on div "Map Introduction to Computer Science 18. Hack and Dash Game Menu Done Hints Ask…" at bounding box center [327, 184] width 655 height 368
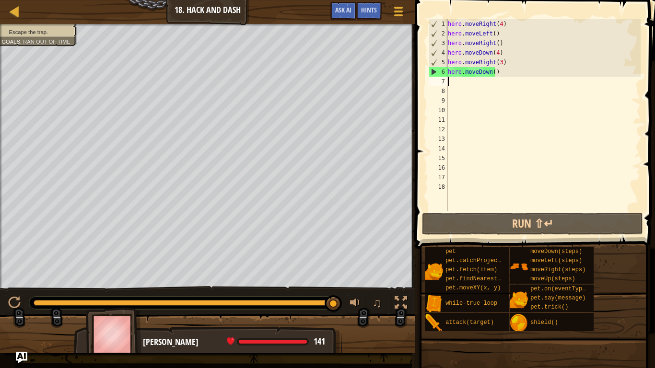
click at [473, 80] on div "hero . moveRight ( 4 ) hero . moveLeft ( ) hero . moveRight ( ) hero . moveDown…" at bounding box center [543, 124] width 195 height 211
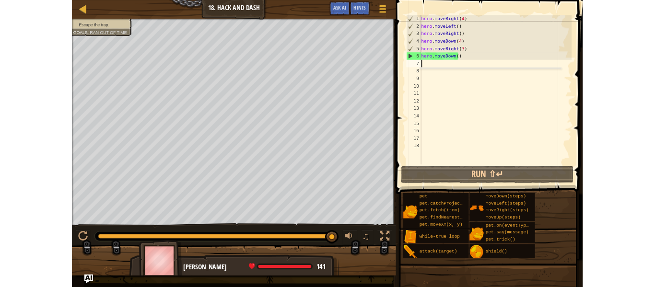
scroll to position [4, 0]
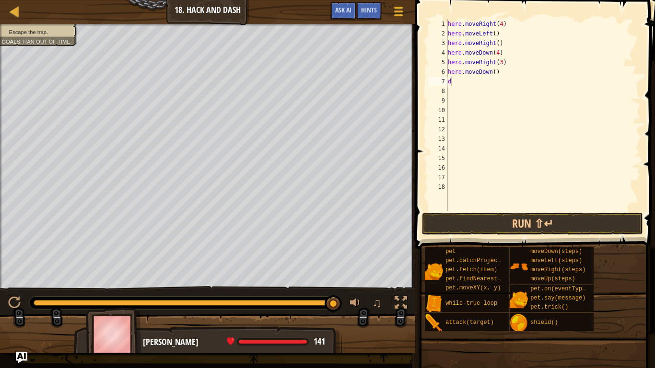
click at [567, 0] on body "Map Introduction to Computer Science 18. Hack and Dash Game Menu Done Hints Ask…" at bounding box center [327, 0] width 655 height 0
click at [502, 87] on div "hero . moveRight ( 4 ) hero . moveLeft ( ) hero . moveRight ( ) hero . moveDown…" at bounding box center [543, 124] width 195 height 211
click at [484, 80] on div "hero . moveRight ( 4 ) hero . moveLeft ( ) hero . moveRight ( ) hero . moveDown…" at bounding box center [543, 115] width 195 height 192
type textarea "do"
drag, startPoint x: 564, startPoint y: 104, endPoint x: 556, endPoint y: 97, distance: 10.2
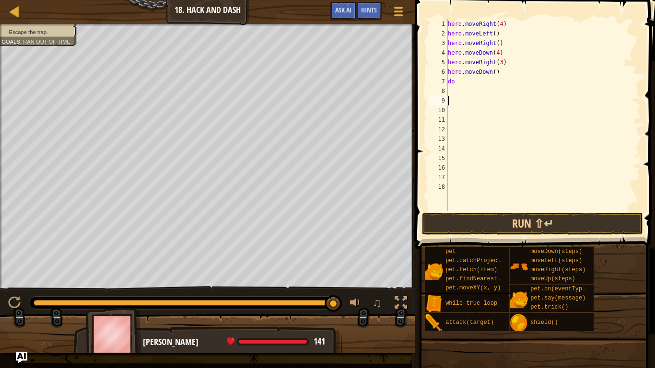
click at [560, 102] on div "hero . moveRight ( 4 ) hero . moveLeft ( ) hero . moveRight ( ) hero . moveDown…" at bounding box center [543, 124] width 195 height 211
click at [481, 84] on div "hero . moveRight ( 4 ) hero . moveLeft ( ) hero . moveRight ( ) hero . moveDown…" at bounding box center [543, 124] width 195 height 211
type textarea "d"
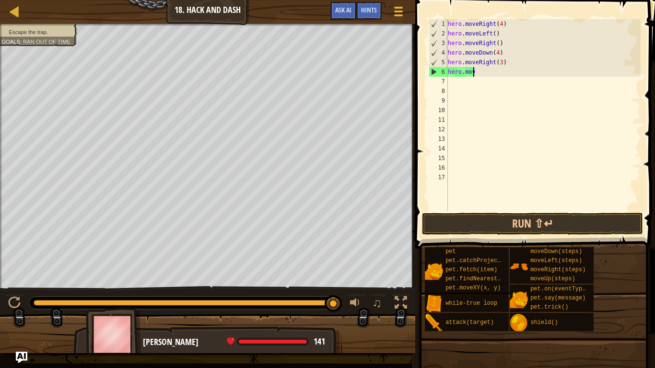
type textarea "h"
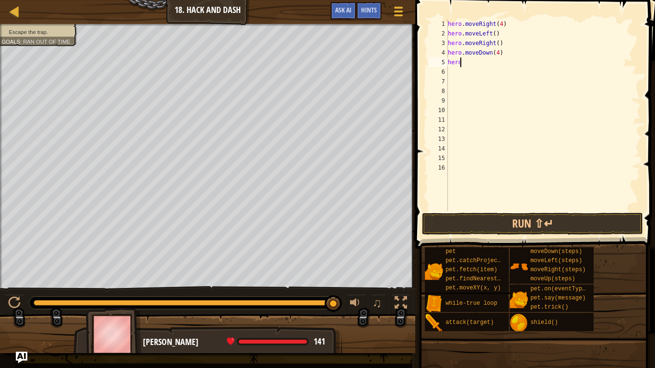
type textarea "h"
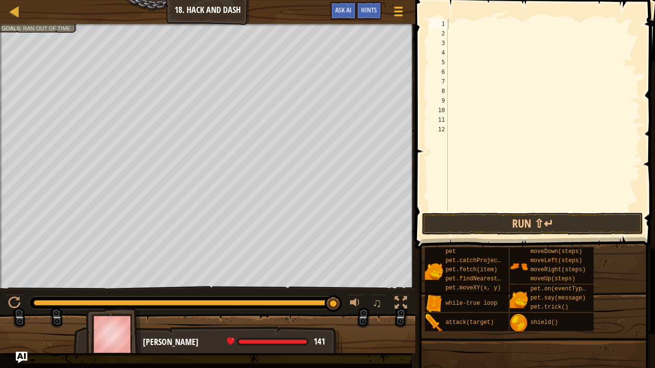
drag, startPoint x: 40, startPoint y: 11, endPoint x: 485, endPoint y: 12, distance: 444.7
click at [543, 7] on div "Map Introduction to Computer Science 18. Hack and Dash Game Menu Done Hints Ask…" at bounding box center [327, 184] width 655 height 368
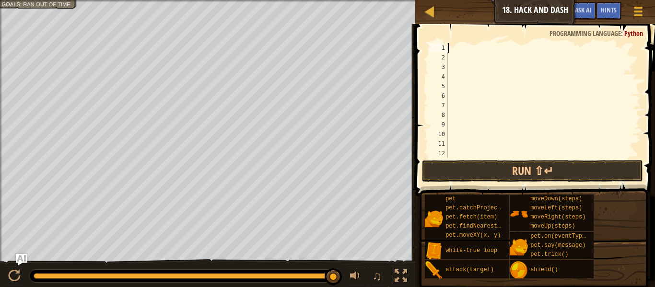
click at [419, 0] on html "Map Introduction to Computer Science 18. Hack and Dash Game Menu Done Hints Ask…" at bounding box center [327, 0] width 655 height 0
click at [442, 163] on div "Map Introduction to Computer Science 18. Hack and Dash Game Menu Done Hints Ask…" at bounding box center [327, 143] width 655 height 287
click at [159, 0] on html "Map Introduction to Computer Science 18. Hack and Dash Game Menu Done Hints Ask…" at bounding box center [327, 0] width 655 height 0
click at [217, 285] on div "Escape the trap. Goals : Ran out of time ♫ [PERSON_NAME] 141 x: 122 y: 61 No ta…" at bounding box center [327, 144] width 655 height 288
click at [120, 0] on html "Map Introduction to Computer Science 18. Hack and Dash Game Menu Done Hints Ask…" at bounding box center [327, 0] width 655 height 0
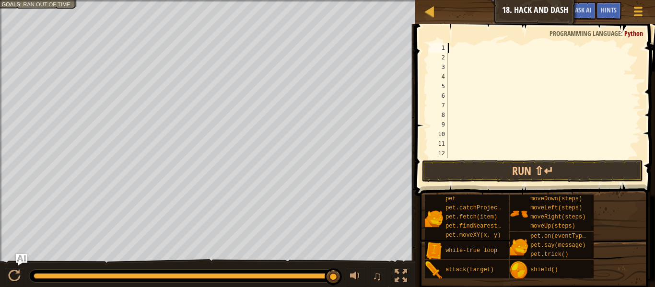
click at [117, 286] on div "Escape the trap. Goals : Ran out of time ♫ [PERSON_NAME] 141 x: 122 y: 61 No ta…" at bounding box center [327, 144] width 655 height 288
click at [419, 213] on div "Map Introduction to Computer Science 18. Hack and Dash Game Menu Done Hints Ask…" at bounding box center [327, 143] width 655 height 287
click at [0, 194] on div "Escape the trap. Goals : Ran out of time" at bounding box center [207, 132] width 415 height 265
click at [0, 185] on div "Escape the trap. Goals : Ran out of time" at bounding box center [207, 132] width 415 height 265
click at [0, 148] on div "Escape the trap. Goals : Ran out of time" at bounding box center [207, 132] width 415 height 265
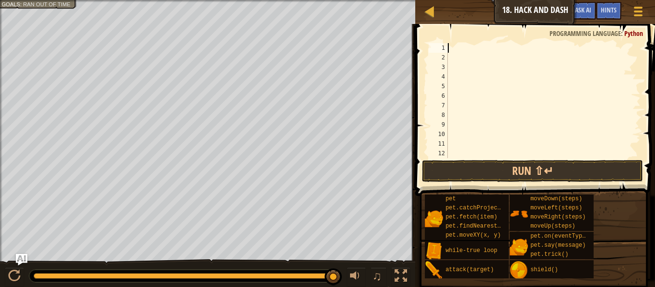
click at [0, 96] on div "Escape the trap. Goals : Ran out of time" at bounding box center [207, 132] width 415 height 265
click at [200, 0] on html "Map Introduction to Computer Science 18. Hack and Dash Game Menu Done Hints Ask…" at bounding box center [327, 0] width 655 height 0
click at [0, 91] on div "Escape the trap. Goals : Ran out of time" at bounding box center [207, 132] width 415 height 265
click at [142, 268] on div "Escape the trap. Goals : Ran out of time ♫ [PERSON_NAME] 141 x: 122 y: 61 No ta…" at bounding box center [327, 144] width 655 height 288
click at [0, 7] on div "Escape the trap. Goals : Ran out of time" at bounding box center [207, 132] width 415 height 265
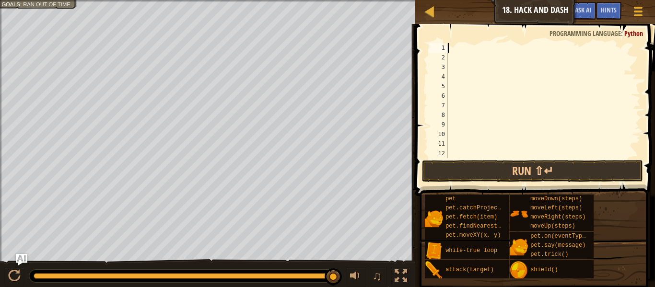
click at [0, 168] on div "Escape the trap. Goals : Ran out of time" at bounding box center [207, 132] width 415 height 265
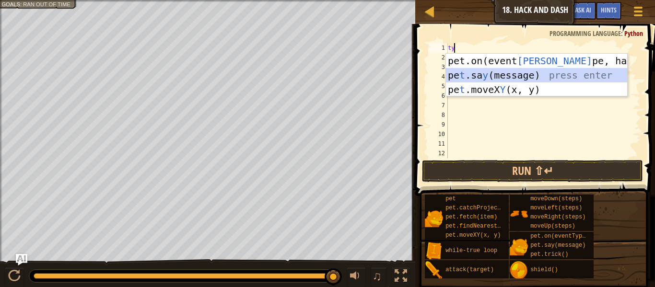
click at [472, 80] on div "pet.on(event Ty pe, handler) press enter pe t .sa y (message) press enter pe t …" at bounding box center [536, 90] width 181 height 72
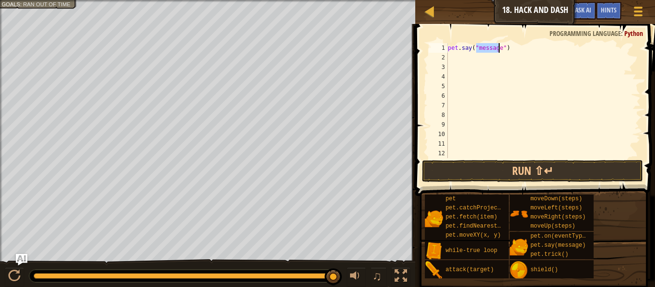
type textarea "pet.say("message")"
click at [498, 158] on span at bounding box center [537, 96] width 248 height 201
click at [502, 164] on button "Run ⇧↵" at bounding box center [533, 171] width 222 height 22
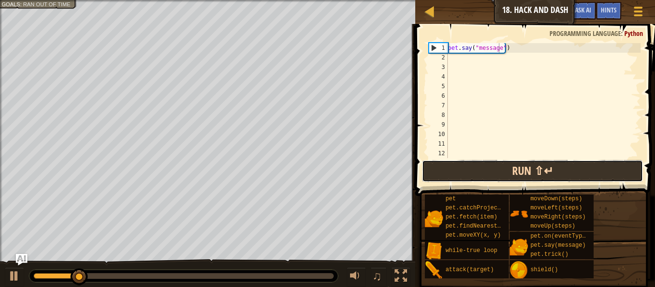
click at [614, 177] on button "Run ⇧↵" at bounding box center [533, 171] width 222 height 22
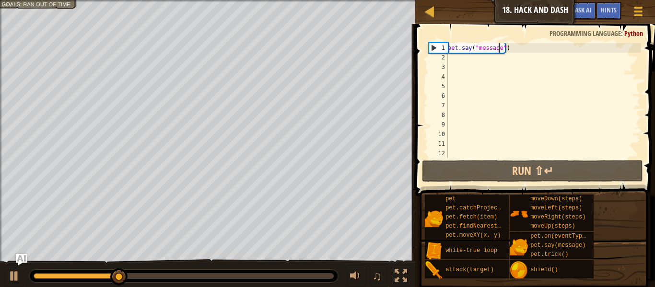
drag, startPoint x: 611, startPoint y: 121, endPoint x: 522, endPoint y: 118, distance: 88.8
click at [0, 20] on div "Escape the trap. Goals : Ran out of time" at bounding box center [207, 132] width 415 height 265
click at [1, 107] on div "Escape the trap. Goals : Ran out of time" at bounding box center [207, 132] width 415 height 265
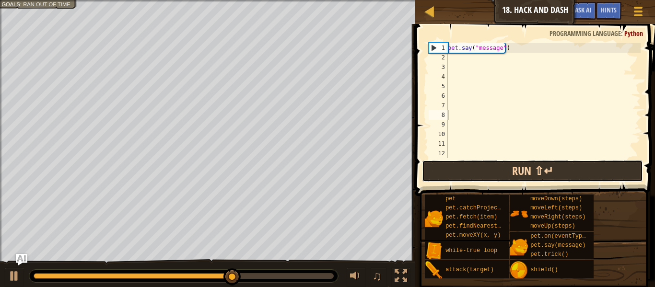
click at [470, 166] on button "Run ⇧↵" at bounding box center [533, 171] width 222 height 22
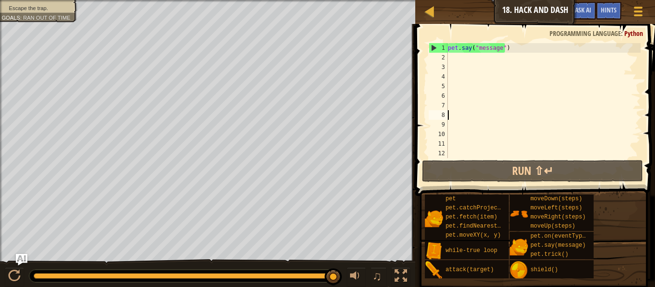
drag, startPoint x: 108, startPoint y: 284, endPoint x: 345, endPoint y: 293, distance: 237.6
click at [345, 0] on html "Map Introduction to Computer Science 18. Hack and Dash Game Menu Done Hints Ask…" at bounding box center [327, 0] width 655 height 0
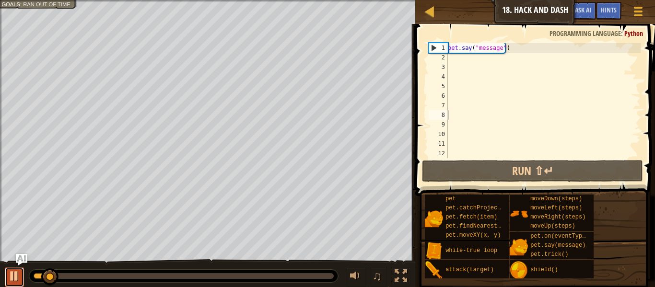
click at [19, 277] on div at bounding box center [14, 276] width 12 height 12
type textarea "e"
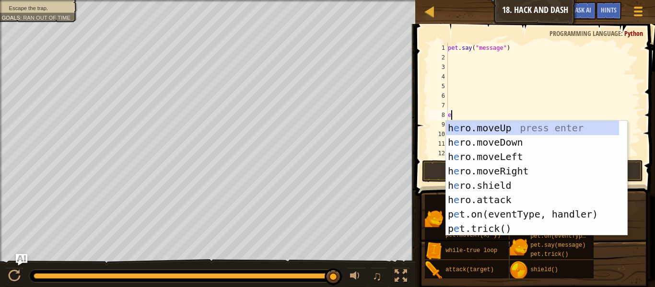
drag, startPoint x: 45, startPoint y: 279, endPoint x: 405, endPoint y: 299, distance: 360.8
click at [405, 0] on html "Map Introduction to Computer Science 18. Hack and Dash Game Menu Done Hints Ask…" at bounding box center [327, 0] width 655 height 0
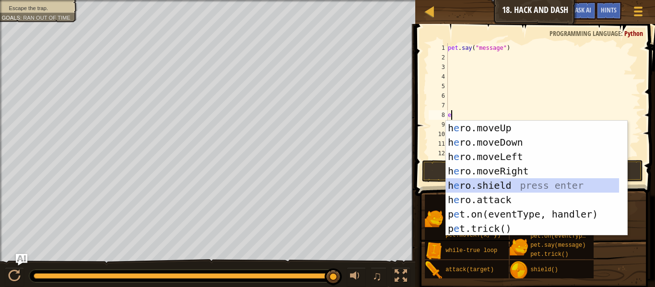
click at [494, 189] on div "h e ro.moveUp press enter h e ro.moveDown press enter h e ro.moveLeft press ent…" at bounding box center [532, 193] width 173 height 144
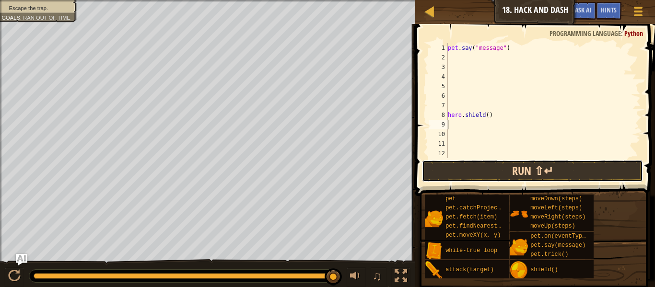
drag, startPoint x: 530, startPoint y: 175, endPoint x: 516, endPoint y: 170, distance: 15.0
click at [529, 175] on button "Run ⇧↵" at bounding box center [533, 171] width 222 height 22
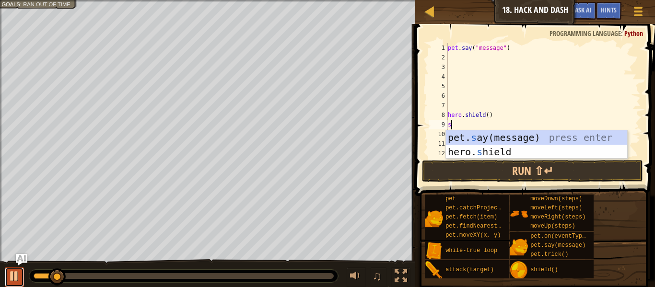
click at [18, 283] on button at bounding box center [14, 278] width 19 height 20
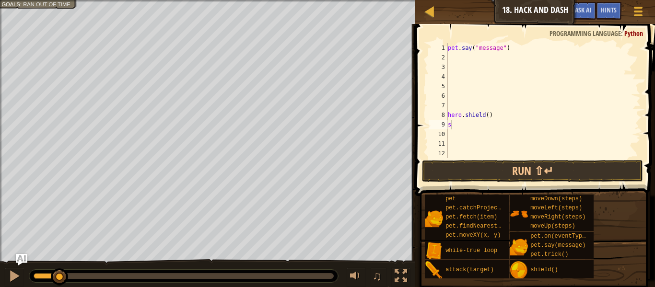
drag, startPoint x: 71, startPoint y: 284, endPoint x: 141, endPoint y: 287, distance: 70.6
click at [141, 0] on html "Map Introduction to Computer Science 18. Hack and Dash Game Menu Done Hints Ask…" at bounding box center [327, 0] width 655 height 0
drag, startPoint x: 161, startPoint y: 284, endPoint x: 231, endPoint y: 271, distance: 71.9
click at [215, 272] on div "♫" at bounding box center [207, 274] width 415 height 29
click at [328, 276] on div at bounding box center [184, 276] width 300 height 6
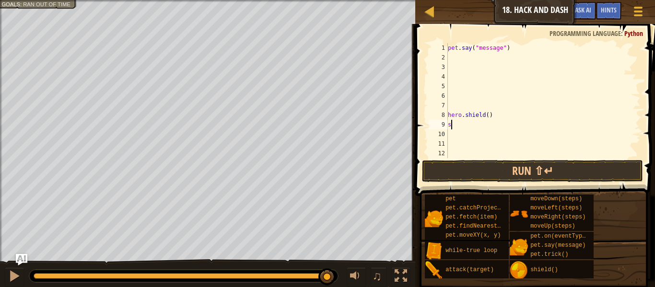
click at [366, 0] on html "Map Introduction to Computer Science 18. Hack and Dash Game Menu Done Hints Ask…" at bounding box center [327, 0] width 655 height 0
drag, startPoint x: 538, startPoint y: 158, endPoint x: 538, endPoint y: 166, distance: 7.7
click at [538, 166] on div "s 1 2 3 4 5 6 7 8 9 10 11 12 13 pet . say ( "message" ) hero . shield ( ) s ההה…" at bounding box center [534, 129] width 243 height 201
click at [537, 166] on button "Run ⇧↵" at bounding box center [533, 171] width 222 height 22
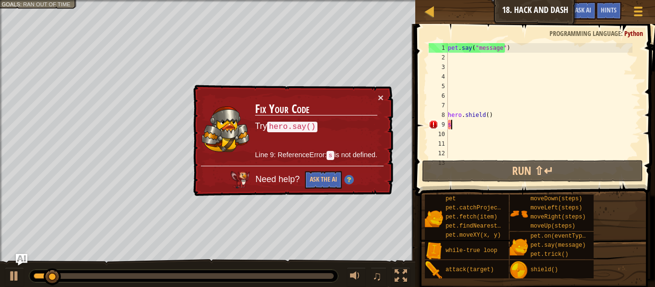
click at [191, 101] on div "Map Introduction to Computer Science 18. Hack and Dash Game Menu Done Hints Ask…" at bounding box center [327, 143] width 655 height 287
click at [226, 92] on div "Map Introduction to Computer Science 18. Hack and Dash Game Menu Done Hints Ask…" at bounding box center [327, 143] width 655 height 287
click at [377, 91] on div "× Fix Your Code Try hero.say() Line 9: ReferenceError: s is not defined. Need h…" at bounding box center [292, 141] width 202 height 112
click at [379, 94] on button "×" at bounding box center [381, 98] width 6 height 10
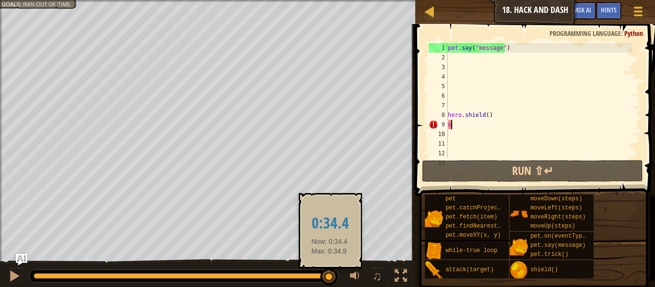
click at [330, 276] on div at bounding box center [184, 276] width 300 height 6
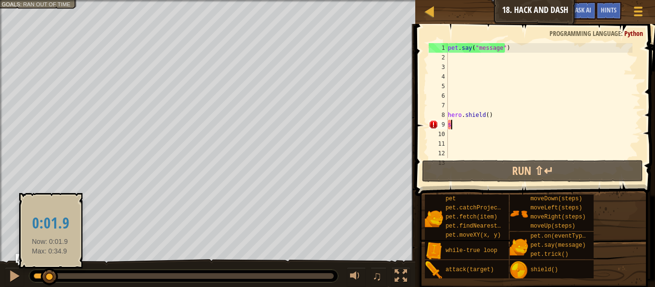
click at [50, 277] on div at bounding box center [184, 276] width 300 height 6
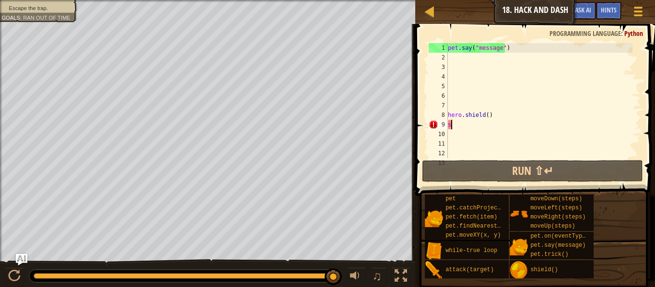
drag, startPoint x: 48, startPoint y: 277, endPoint x: 342, endPoint y: 280, distance: 293.1
click at [351, 0] on html "Map Introduction to Computer Science 18. Hack and Dash Game Menu Done Hints Ask…" at bounding box center [327, 0] width 655 height 0
click at [377, 0] on html "Map Introduction to Computer Science 18. Hack and Dash Game Menu Done Hints Ask…" at bounding box center [327, 0] width 655 height 0
click at [353, 0] on html "Map Introduction to Computer Science 18. Hack and Dash Game Menu Done Hints Ask…" at bounding box center [327, 0] width 655 height 0
click at [233, 1] on div "Escape the trap. Goals : Ran out of time" at bounding box center [207, 132] width 415 height 265
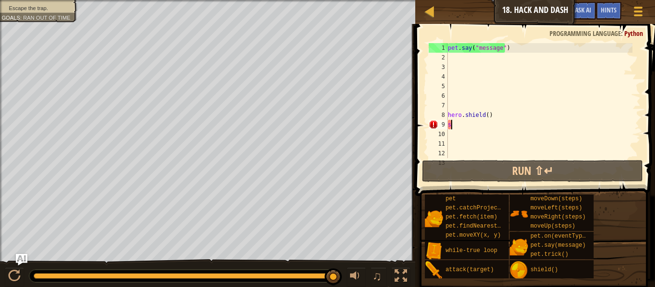
click at [253, 0] on html "Map Introduction to Computer Science 18. Hack and Dash Game Menu Done Hints Ask…" at bounding box center [327, 0] width 655 height 0
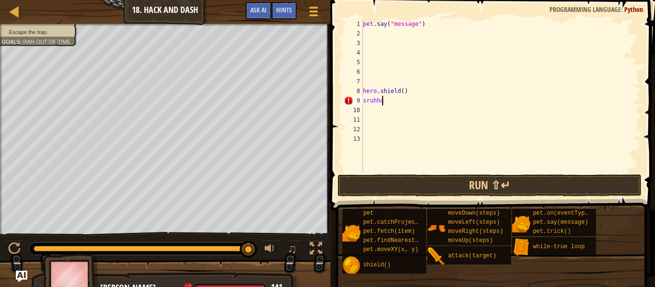
type textarea "s"
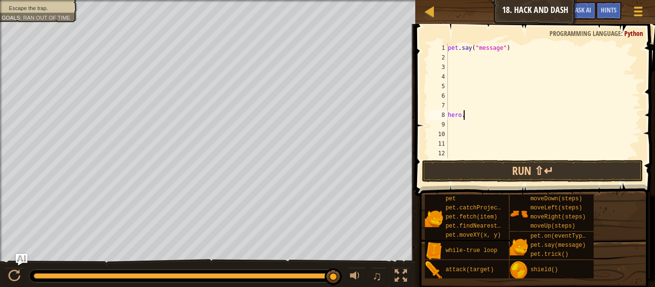
type textarea "h"
type textarea "p"
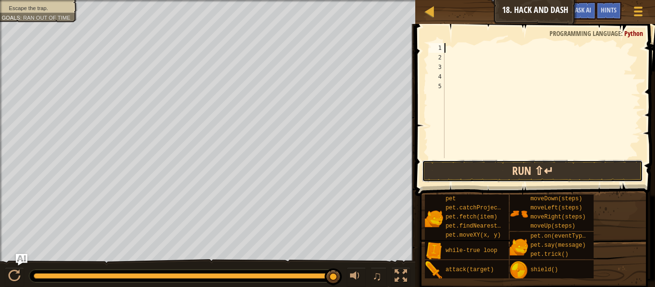
click at [493, 177] on button "Run ⇧↵" at bounding box center [533, 171] width 222 height 22
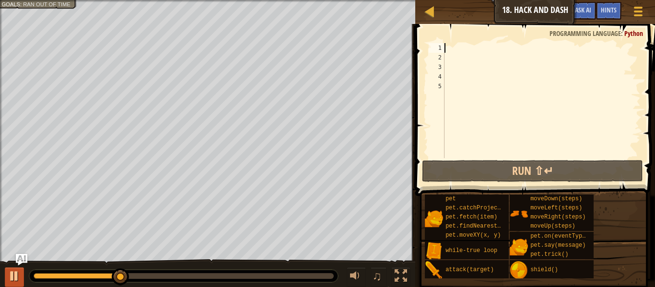
click at [0, 282] on div "Escape the trap. Goals : Ran out of time ♫ [PERSON_NAME] 141 x: 38 y: 110 No ta…" at bounding box center [327, 144] width 655 height 288
